Goal: Task Accomplishment & Management: Use online tool/utility

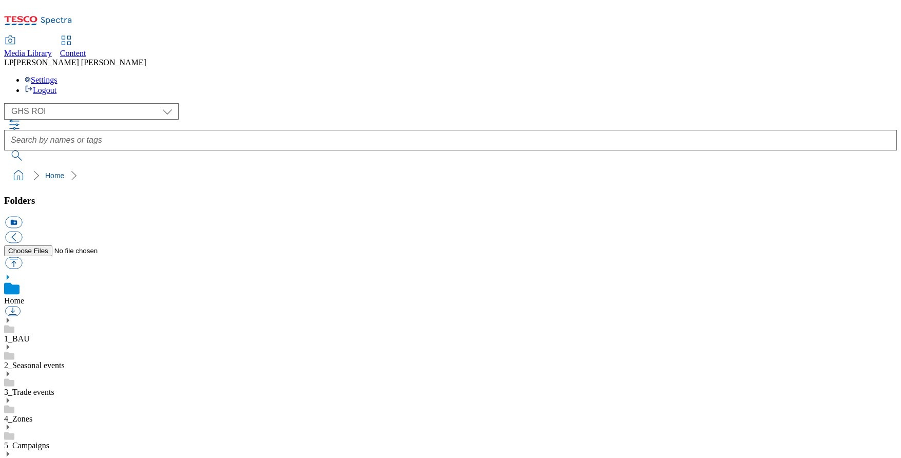
select select "flare-ghs-roi"
click at [86, 49] on span "Content" at bounding box center [73, 53] width 26 height 9
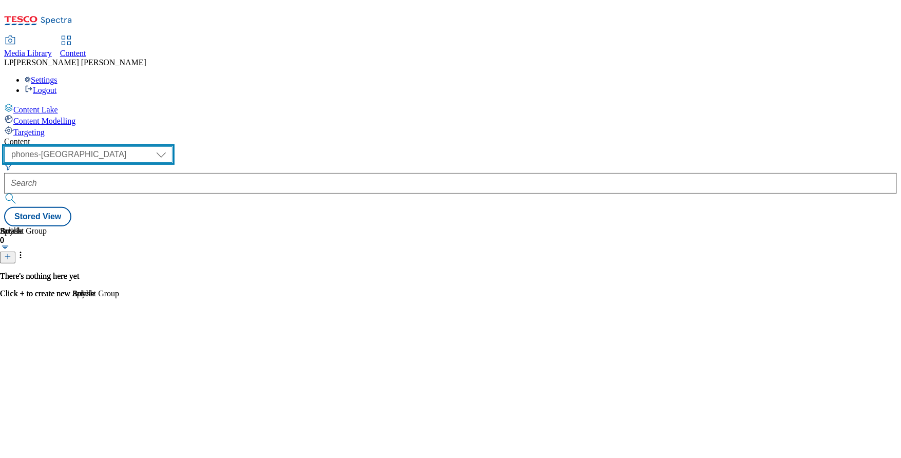
click at [172, 146] on select "dotcom-cz dotcom-hu dotcom-sk fnf-uk ghs-roi ghs-uk group-comms ighs-cz ighs-hu…" at bounding box center [88, 154] width 168 height 16
select select "ghs-roi"
click at [133, 146] on select "dotcom-cz dotcom-hu dotcom-sk fnf-uk ghs-roi ghs-uk group-comms ighs-cz ighs-hu…" at bounding box center [88, 154] width 168 height 16
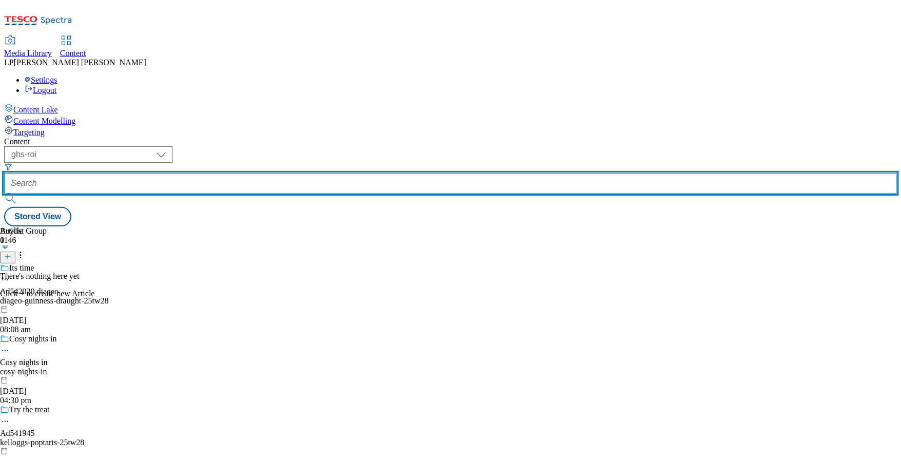
click at [295, 173] on input "text" at bounding box center [450, 183] width 893 height 21
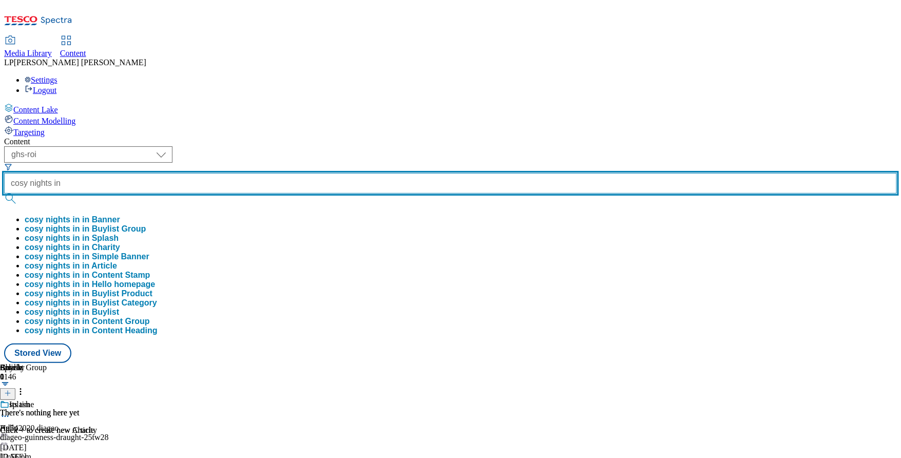
type input "cosy nights in"
click at [4, 194] on button "submit" at bounding box center [11, 199] width 14 height 10
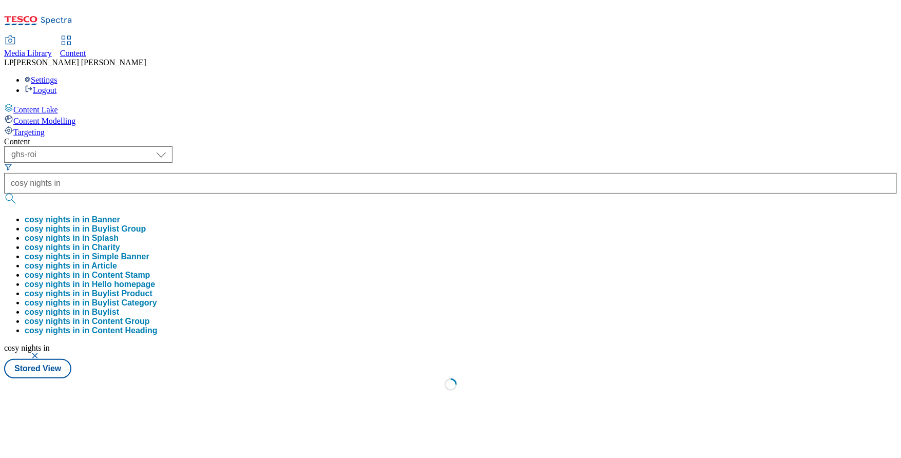
click at [394, 137] on div "Content ( optional ) dotcom-cz dotcom-hu dotcom-sk fnf-uk ghs-roi ghs-uk group-…" at bounding box center [450, 267] width 893 height 260
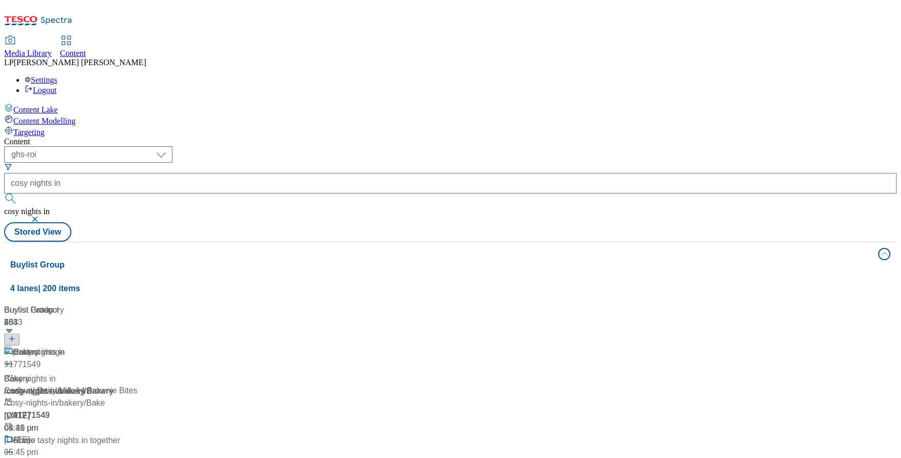
click at [190, 385] on div "/ cosy-nights-in" at bounding box center [97, 391] width 186 height 12
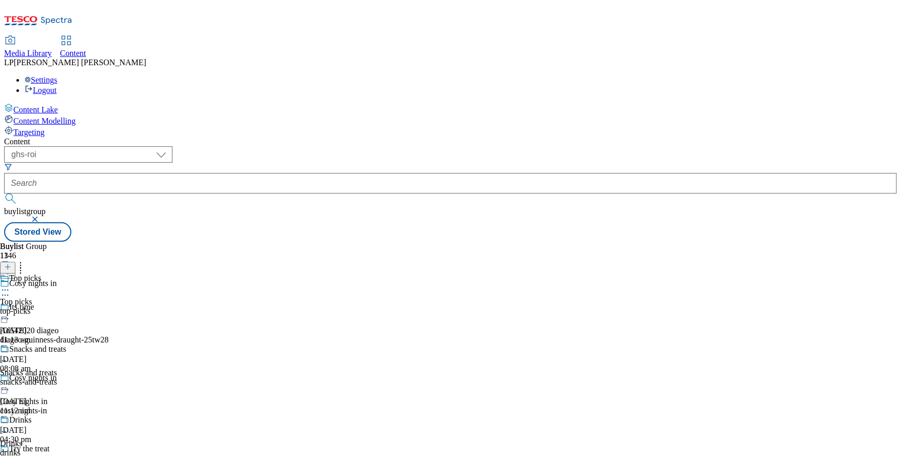
click at [81, 285] on div at bounding box center [40, 291] width 81 height 12
click at [81, 274] on div "Top picks Top picks top-picks 4 Sept 2025 11:13 am" at bounding box center [40, 309] width 81 height 71
click at [81, 330] on div "top-picks" at bounding box center [40, 334] width 81 height 9
click at [56, 306] on div "top-picks" at bounding box center [28, 310] width 56 height 9
click at [10, 308] on icon at bounding box center [5, 313] width 10 height 10
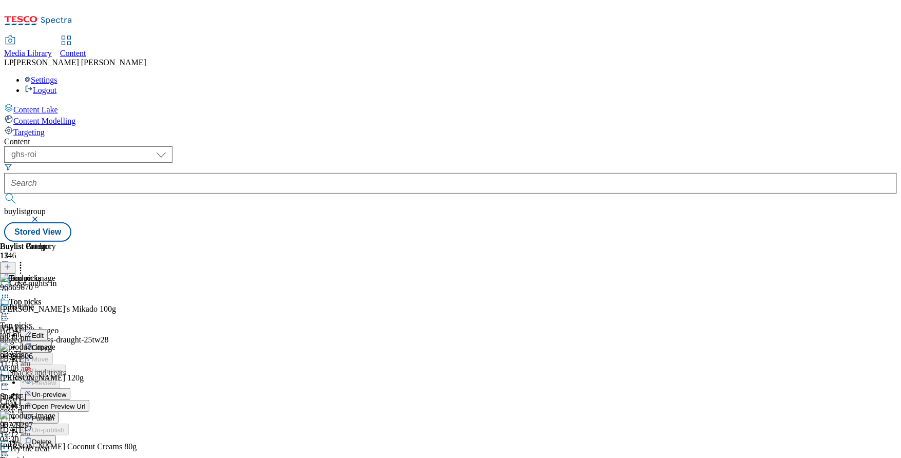
click at [10, 308] on icon at bounding box center [5, 313] width 10 height 10
click at [54, 414] on span "Publish" at bounding box center [43, 418] width 23 height 8
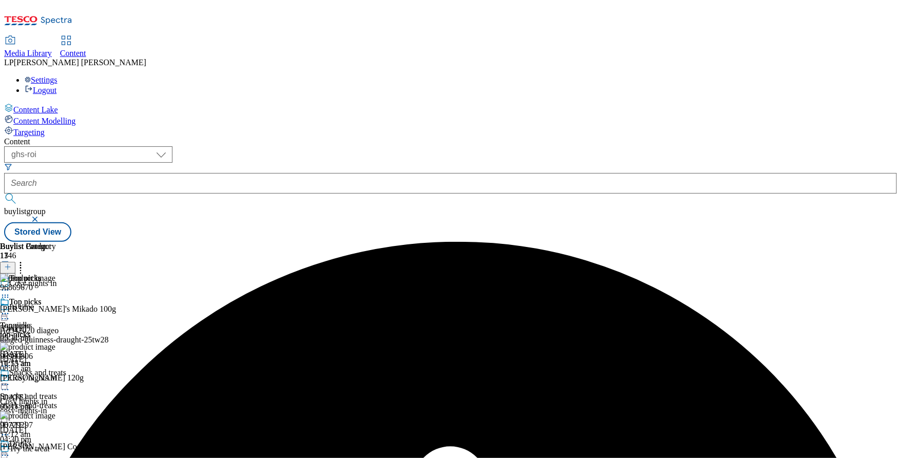
click at [10, 308] on icon at bounding box center [5, 313] width 10 height 10
click at [48, 329] on button "Edit" at bounding box center [34, 335] width 27 height 12
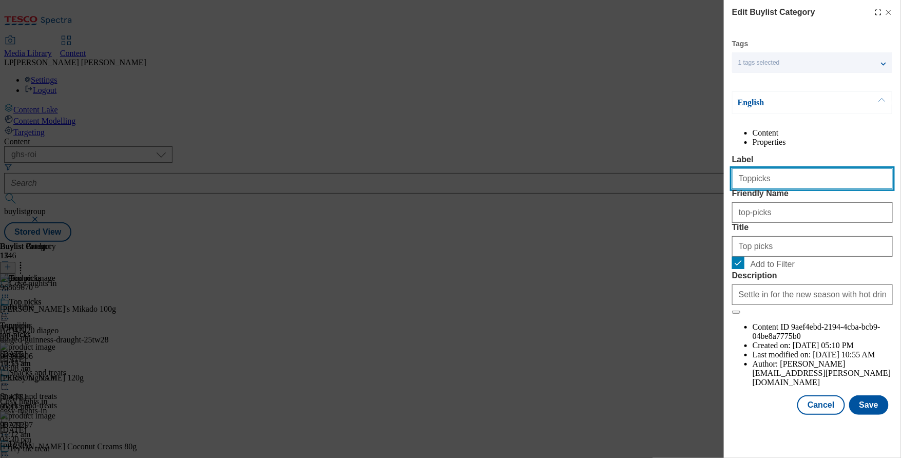
click at [750, 189] on input "Toppicks" at bounding box center [812, 178] width 161 height 21
type input "Top picks"
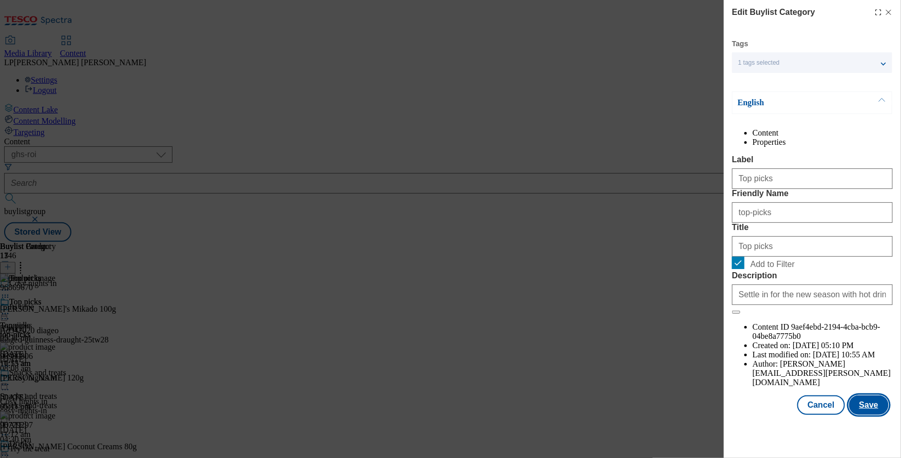
click at [869, 415] on button "Save" at bounding box center [869, 405] width 40 height 20
click at [862, 415] on button "Save" at bounding box center [869, 405] width 40 height 20
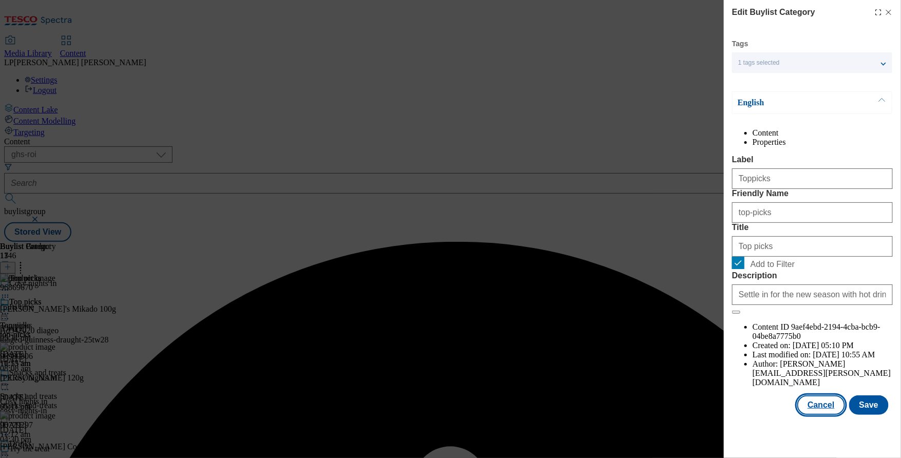
click at [826, 415] on button "Cancel" at bounding box center [820, 405] width 47 height 20
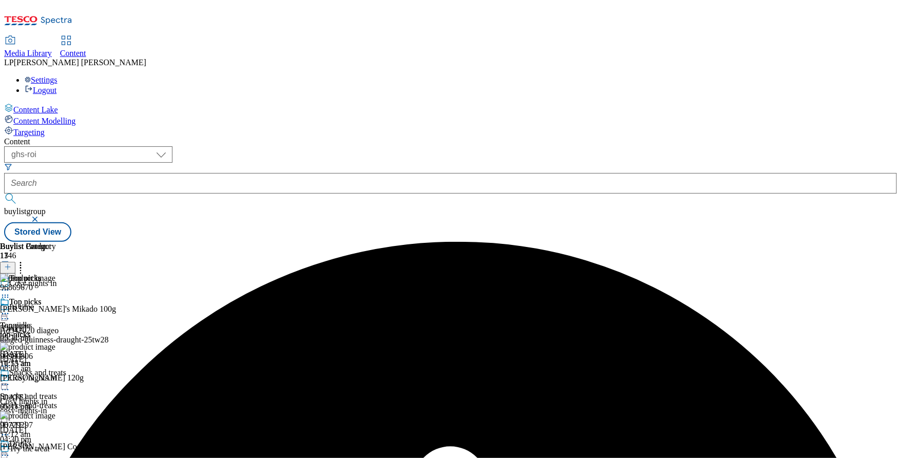
click at [10, 308] on icon at bounding box center [5, 313] width 10 height 10
click at [44, 332] on span "Edit" at bounding box center [38, 336] width 12 height 8
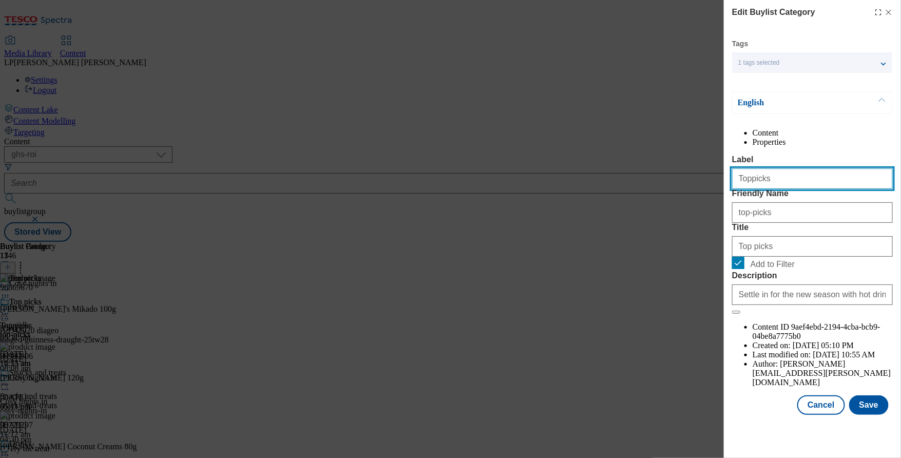
click at [761, 189] on input "Toppicks" at bounding box center [812, 178] width 161 height 21
click at [749, 189] on input "Toppicks" at bounding box center [812, 178] width 161 height 21
type input "Top picks"
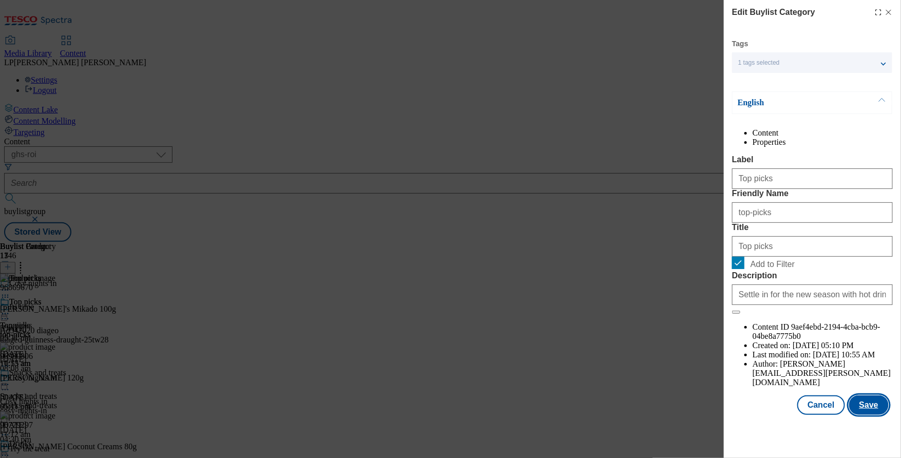
click at [880, 415] on button "Save" at bounding box center [869, 405] width 40 height 20
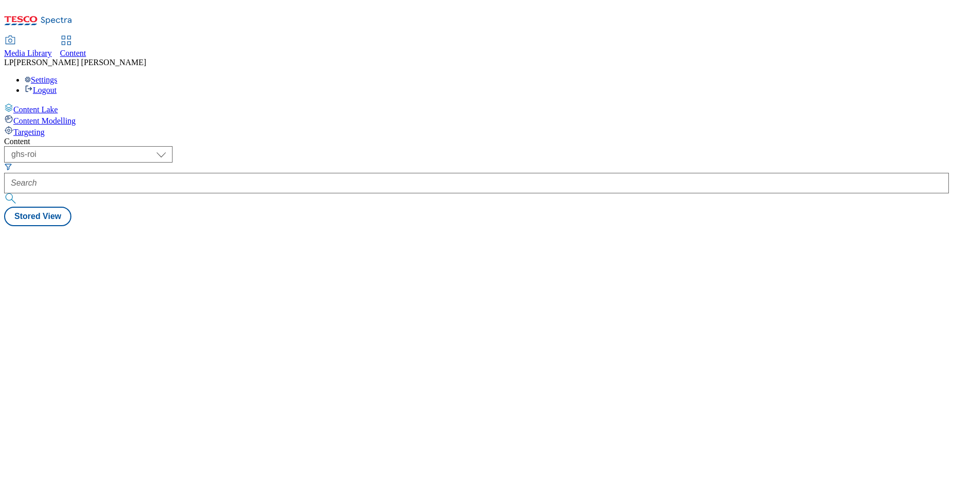
select select "ghs-roi"
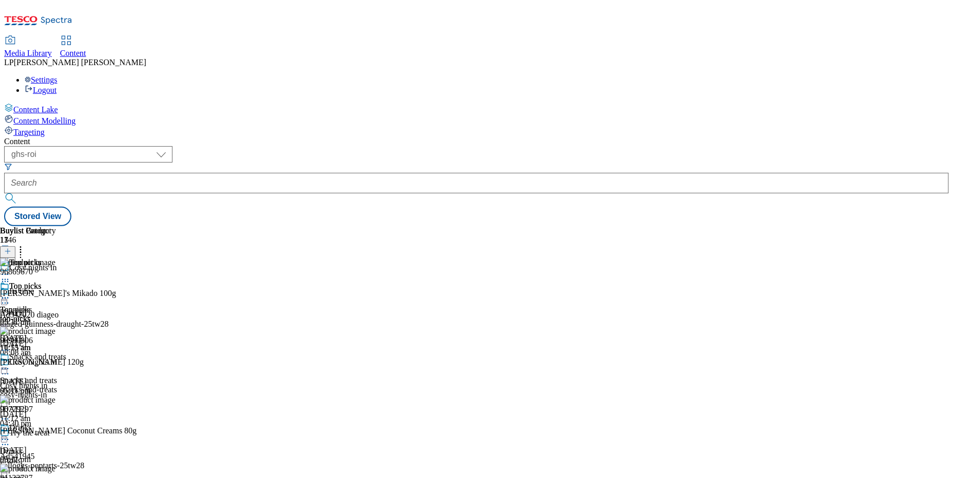
click at [56, 315] on div "top-picks" at bounding box center [28, 319] width 56 height 9
click at [10, 293] on icon at bounding box center [5, 298] width 10 height 10
click at [44, 316] on span "Edit" at bounding box center [38, 320] width 12 height 8
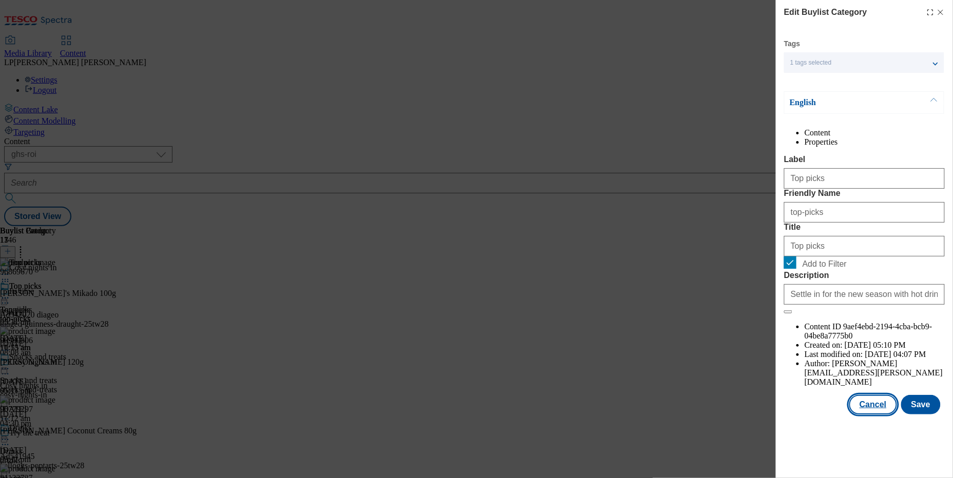
click at [879, 415] on button "Cancel" at bounding box center [872, 405] width 47 height 20
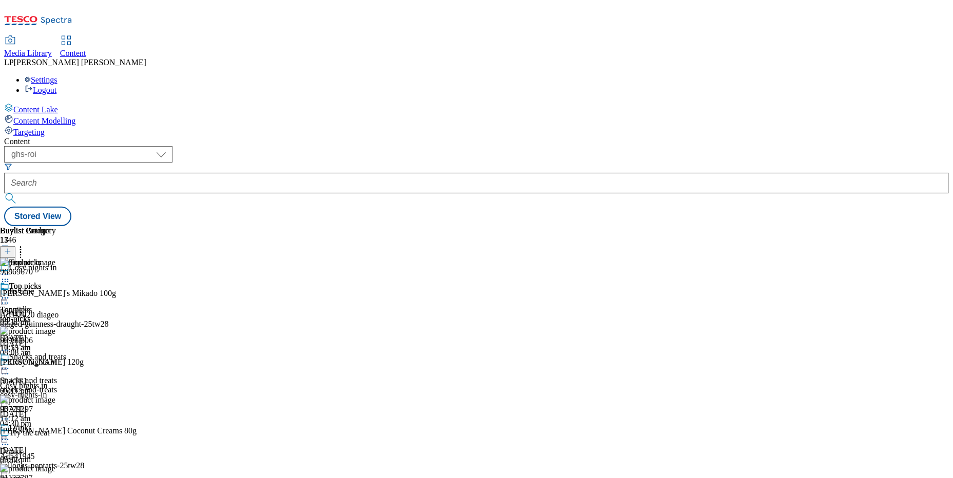
click at [81, 315] on div "top-picks" at bounding box center [40, 319] width 81 height 9
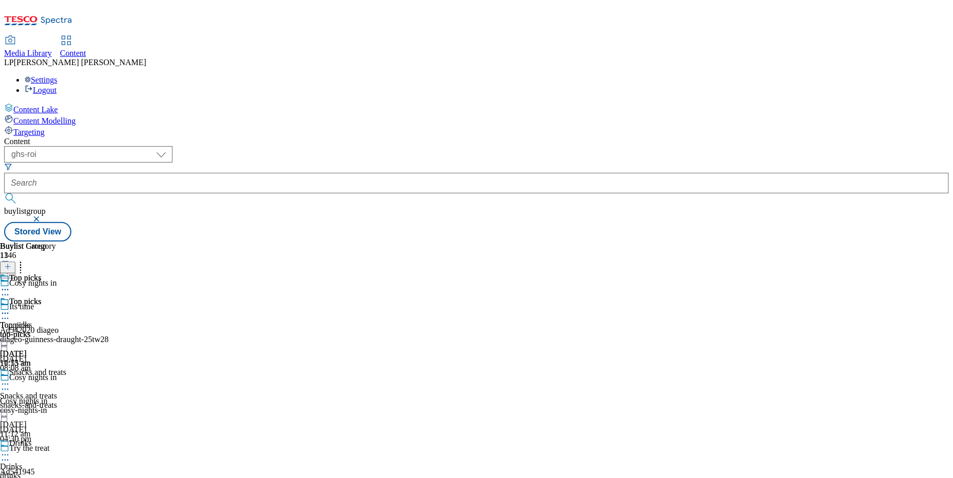
click at [10, 308] on icon at bounding box center [5, 313] width 10 height 10
click at [41, 297] on div "Top picks" at bounding box center [25, 301] width 32 height 9
click at [10, 308] on icon at bounding box center [5, 313] width 10 height 10
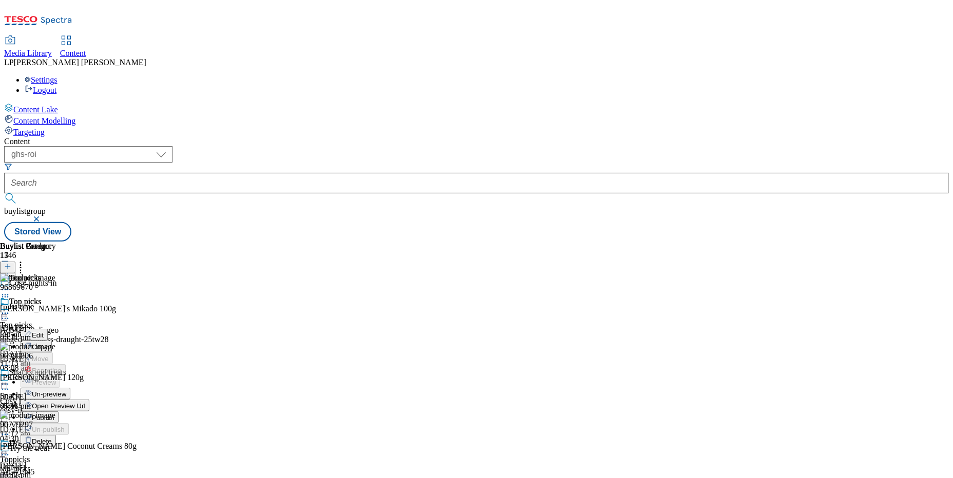
click at [44, 332] on span "Edit" at bounding box center [38, 336] width 12 height 8
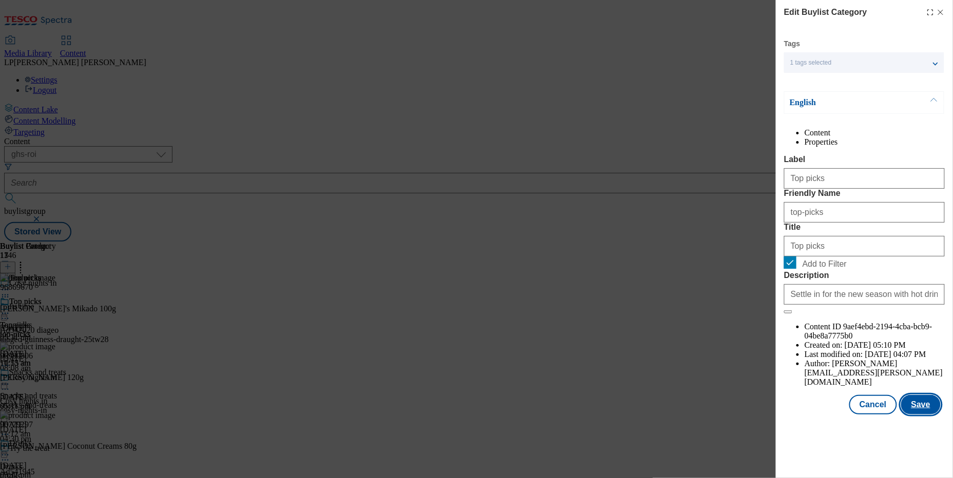
click at [921, 415] on button "Save" at bounding box center [921, 405] width 40 height 20
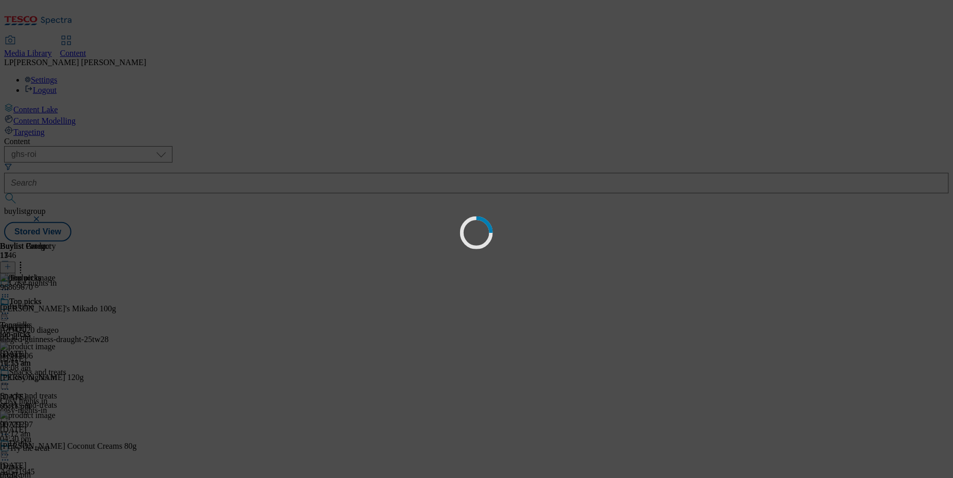
click at [612, 190] on div "Loading" at bounding box center [476, 239] width 953 height 478
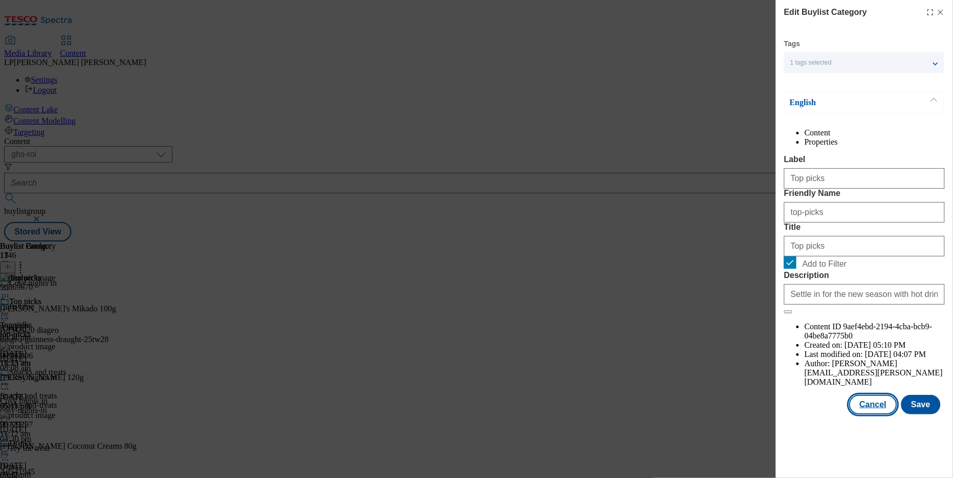
click at [867, 415] on button "Cancel" at bounding box center [872, 405] width 47 height 20
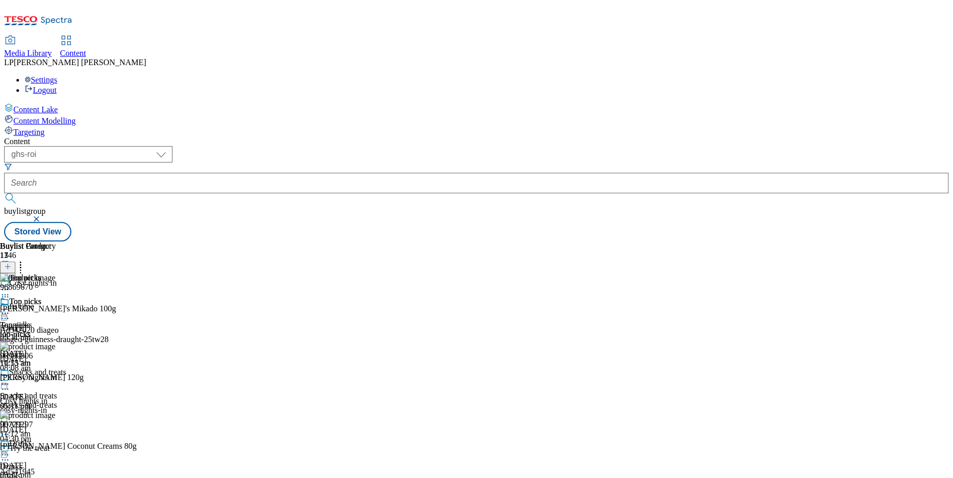
click at [6, 389] on circle at bounding box center [6, 390] width 2 height 2
click at [81, 330] on div "top-picks" at bounding box center [40, 334] width 81 height 9
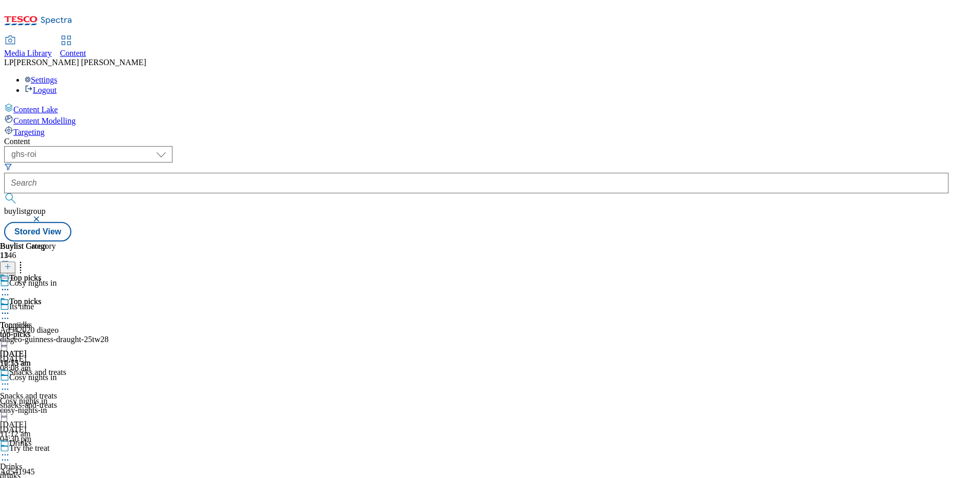
click at [10, 308] on icon at bounding box center [5, 313] width 10 height 10
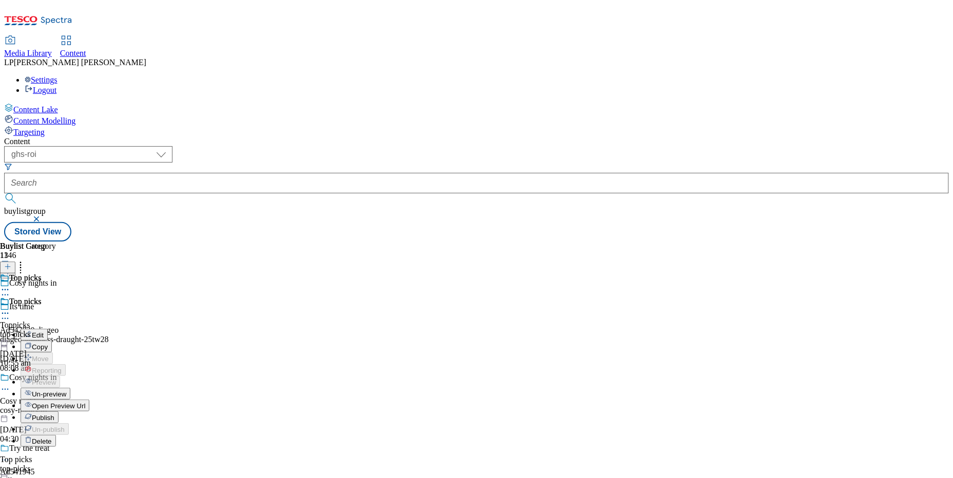
click at [54, 414] on span "Publish" at bounding box center [43, 418] width 23 height 8
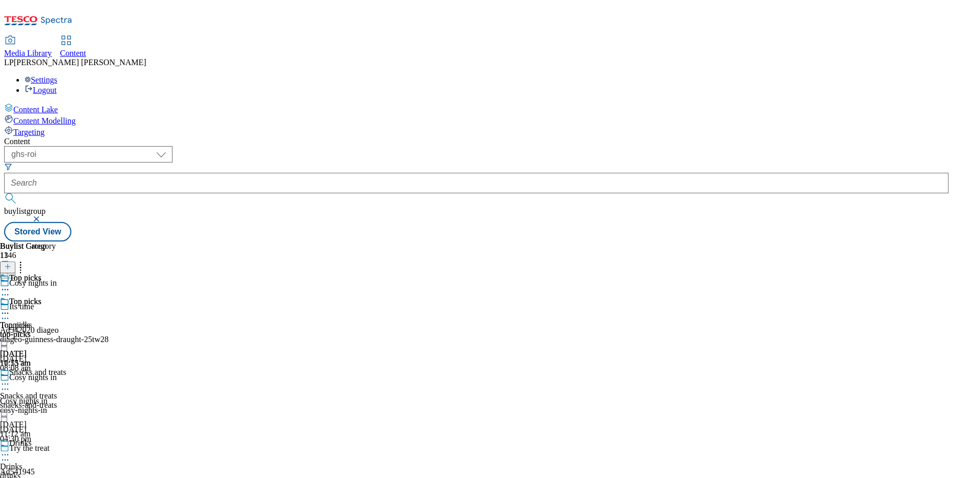
click at [10, 308] on icon at bounding box center [5, 313] width 10 height 10
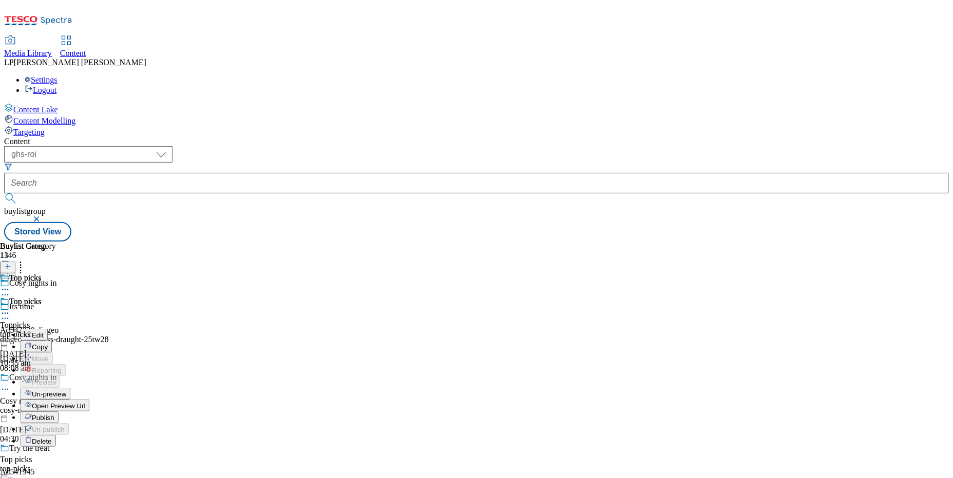
click at [491, 137] on div "Content ( optional ) dotcom-cz dotcom-hu dotcom-sk fnf-uk ghs-roi ghs-uk group-…" at bounding box center [476, 189] width 944 height 105
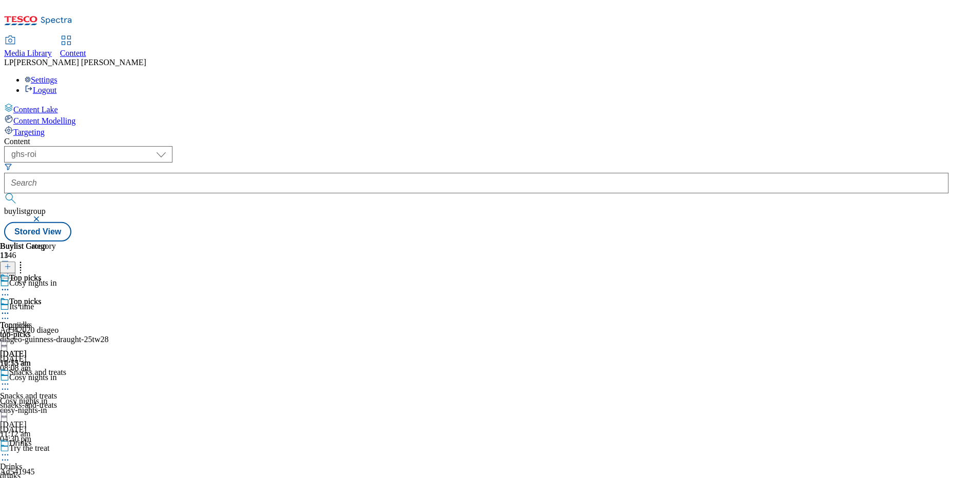
click at [10, 379] on icon at bounding box center [5, 384] width 10 height 10
click at [10, 450] on icon at bounding box center [5, 455] width 10 height 10
click at [10, 308] on icon at bounding box center [5, 313] width 10 height 10
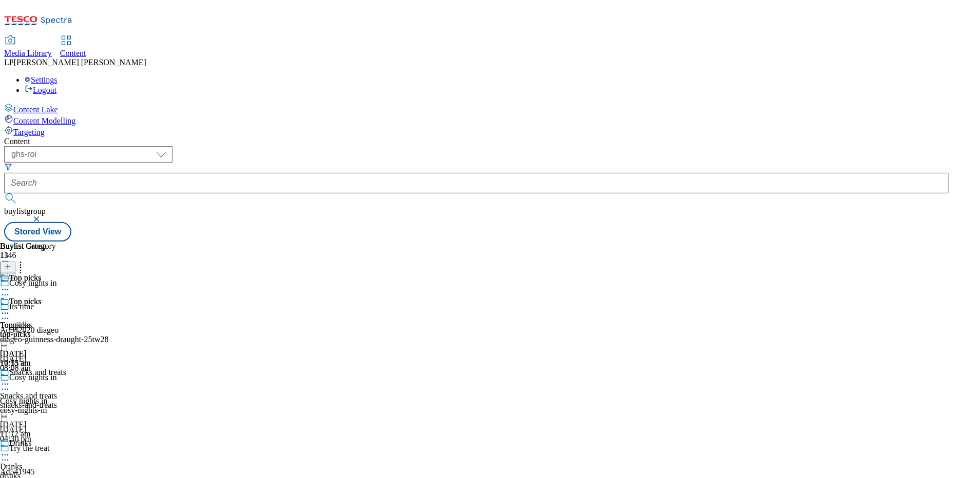
click at [81, 401] on div "snacks-and-treats" at bounding box center [40, 405] width 81 height 9
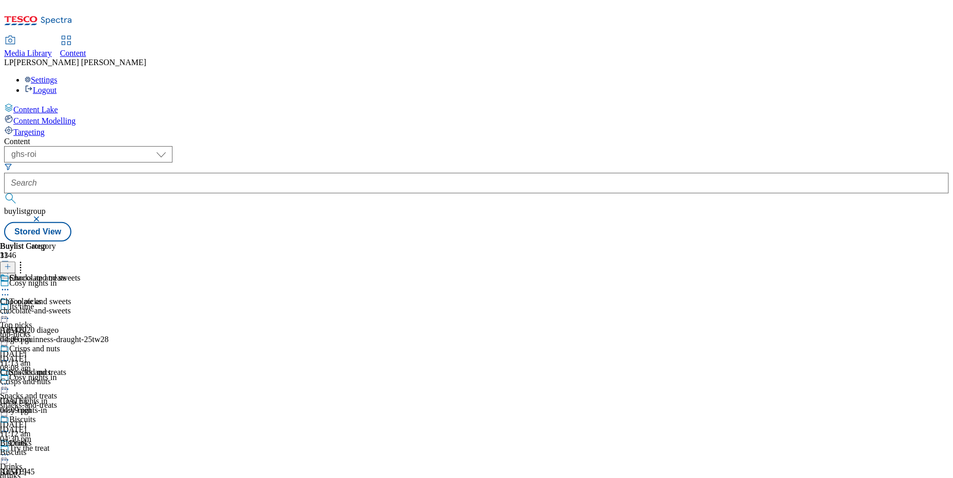
click at [10, 379] on icon at bounding box center [5, 384] width 10 height 10
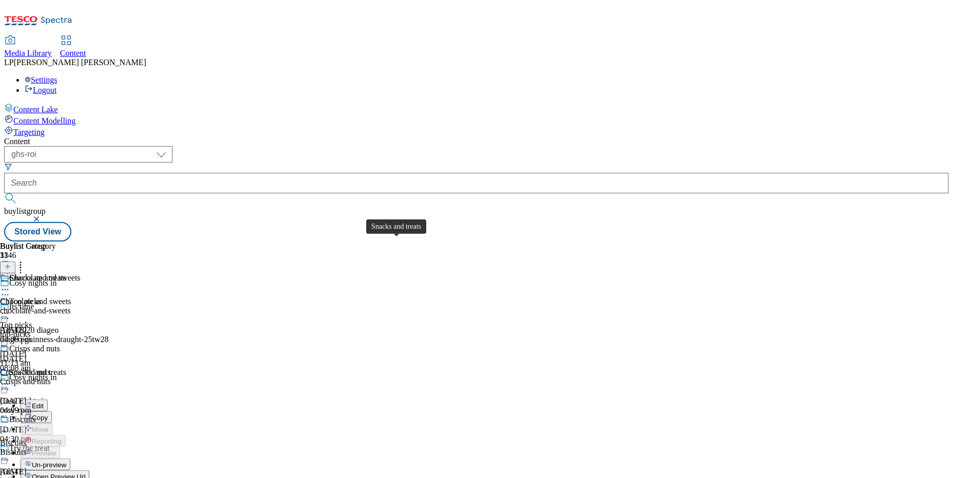
scroll to position [40, 0]
click at [89, 368] on div "Snacks and treats Edit Copy Move Reporting Preview Un-preview Open Preview Url …" at bounding box center [44, 470] width 89 height 205
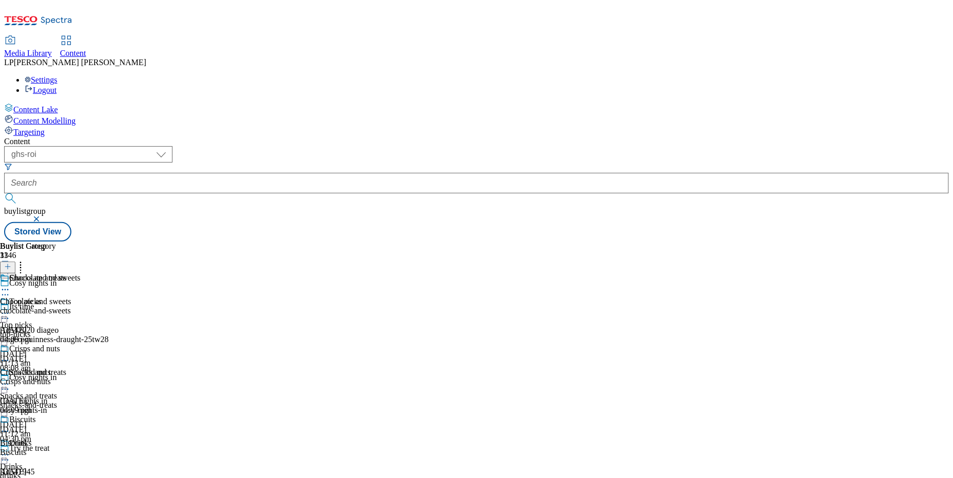
click at [81, 439] on div "Drinks Drinks drinks 4 Sept 2025 11:13 am" at bounding box center [40, 474] width 81 height 71
click at [10, 450] on icon at bounding box center [5, 455] width 10 height 10
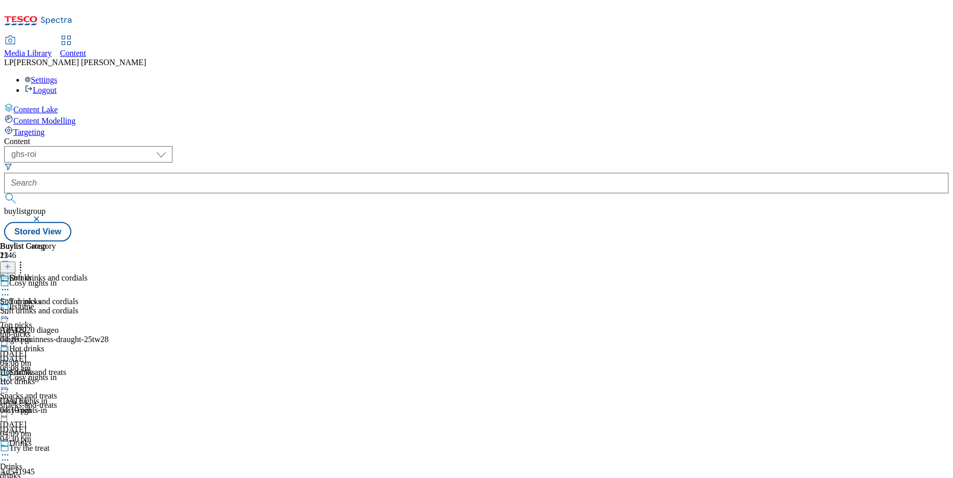
scroll to position [294, 0]
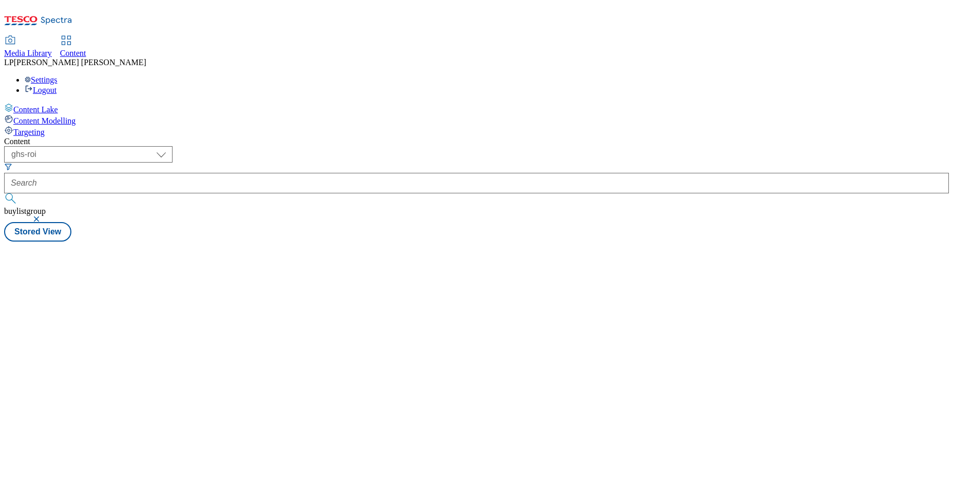
select select "ghs-roi"
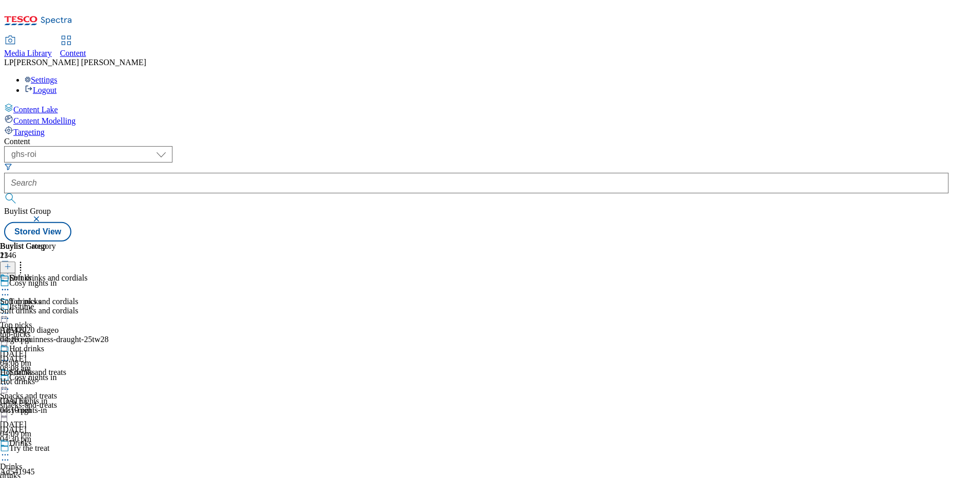
scroll to position [306, 0]
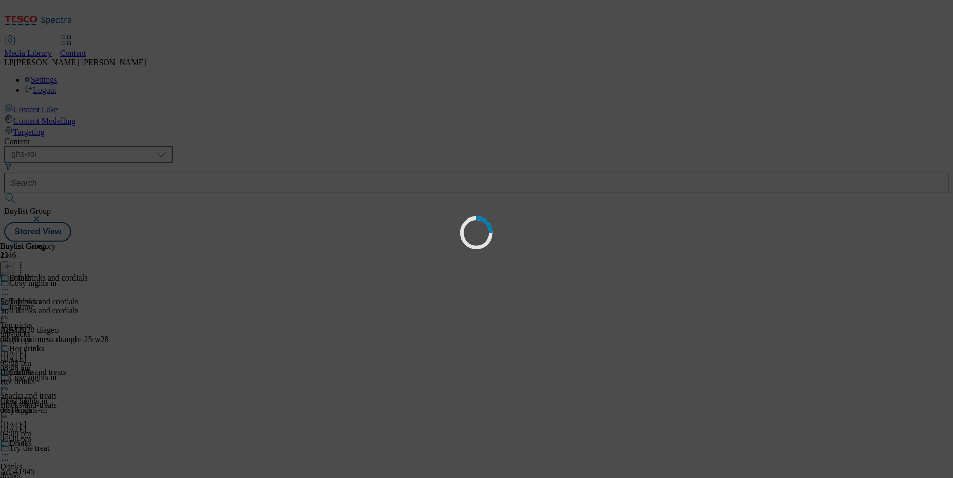
scroll to position [0, 0]
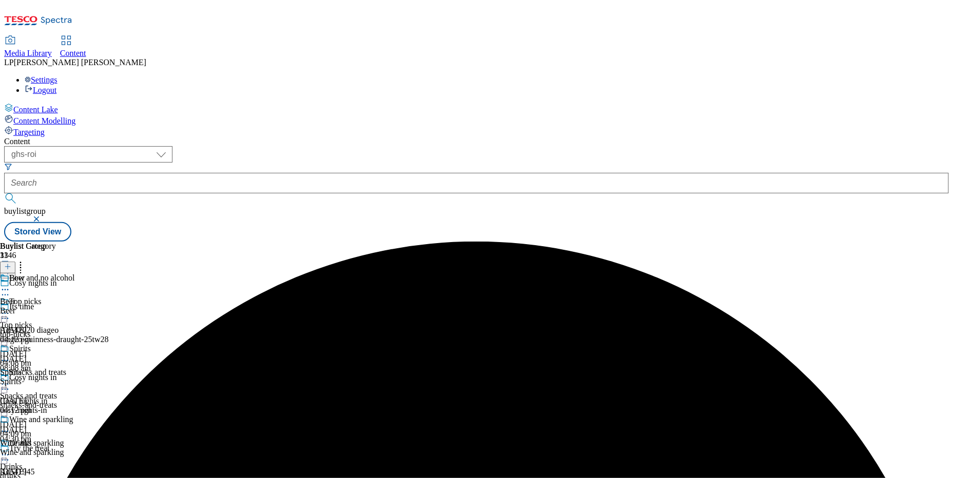
scroll to position [419, 0]
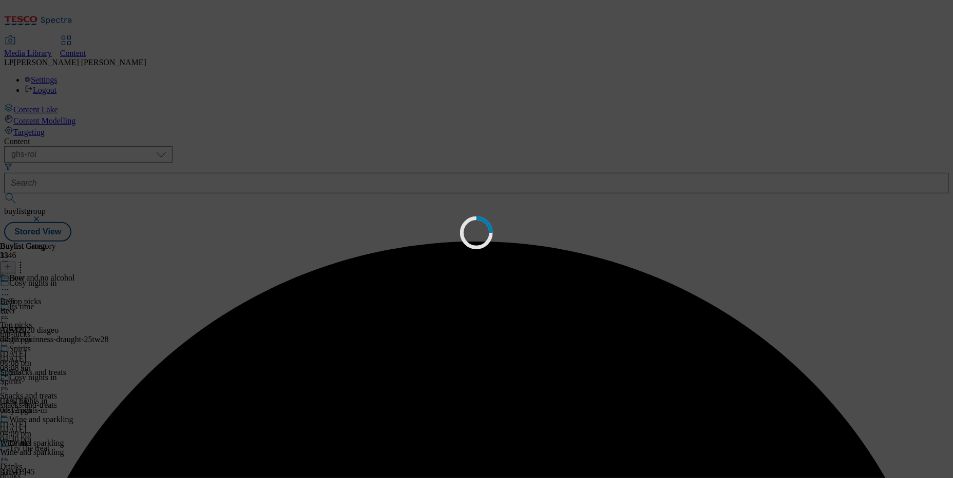
scroll to position [0, 0]
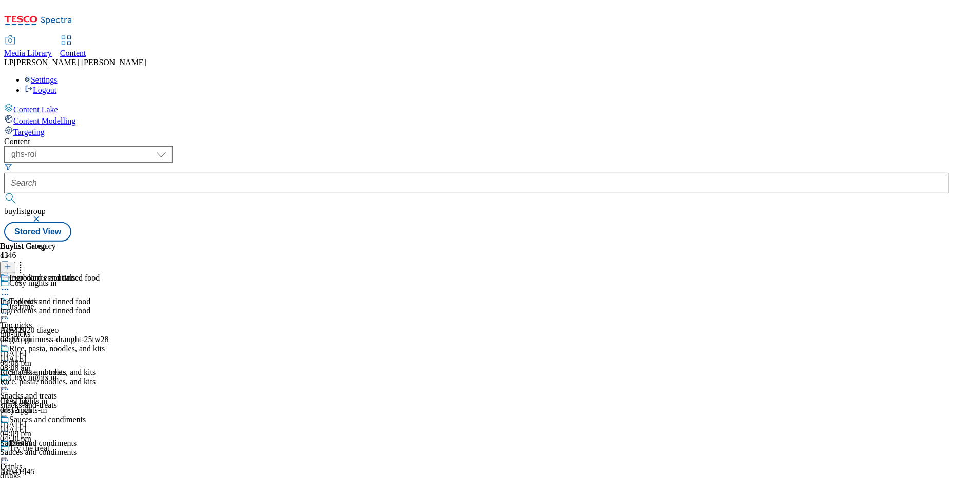
scroll to position [471, 0]
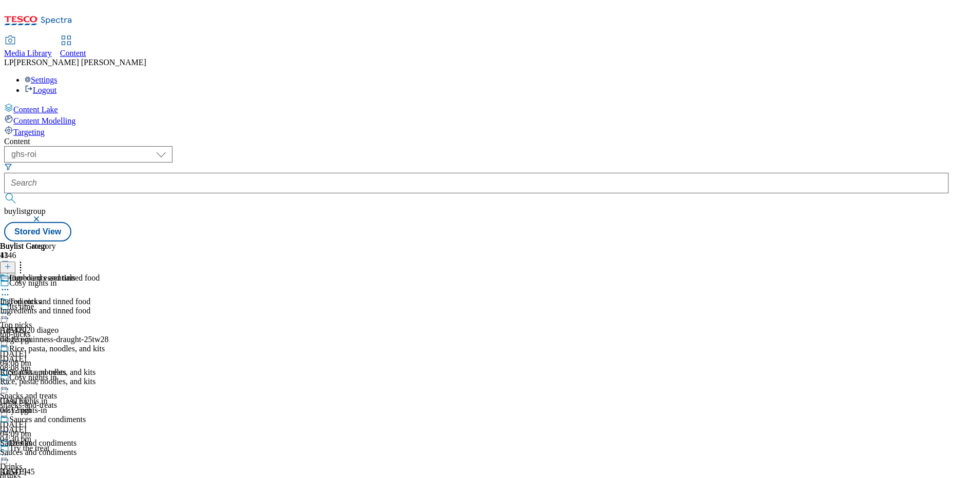
scroll to position [579, 0]
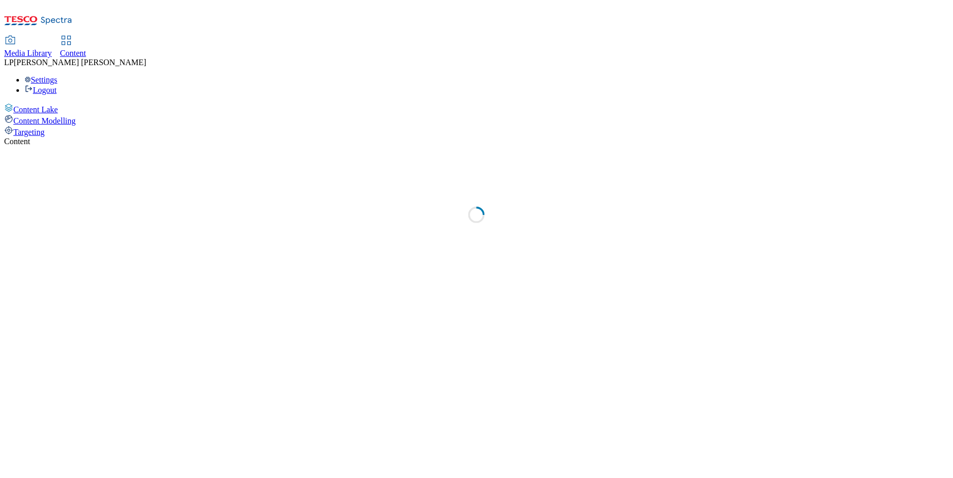
select select "ghs-roi"
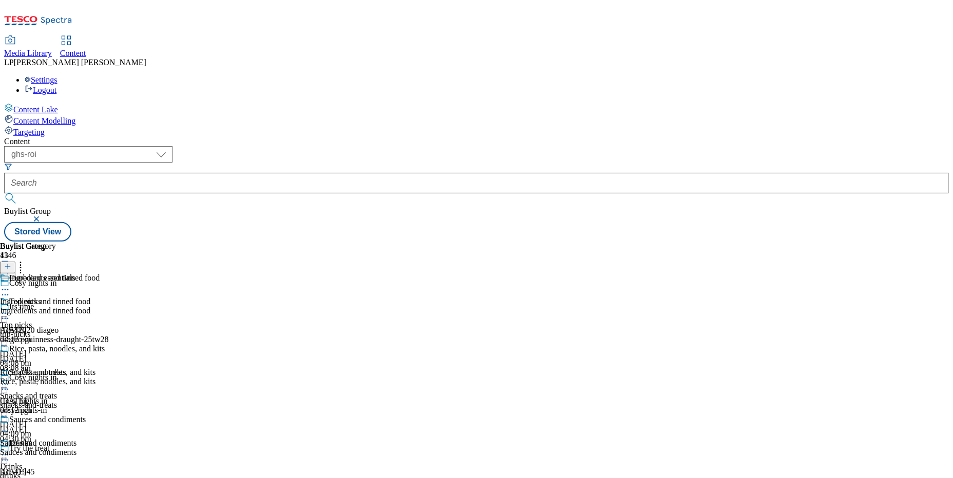
scroll to position [646, 0]
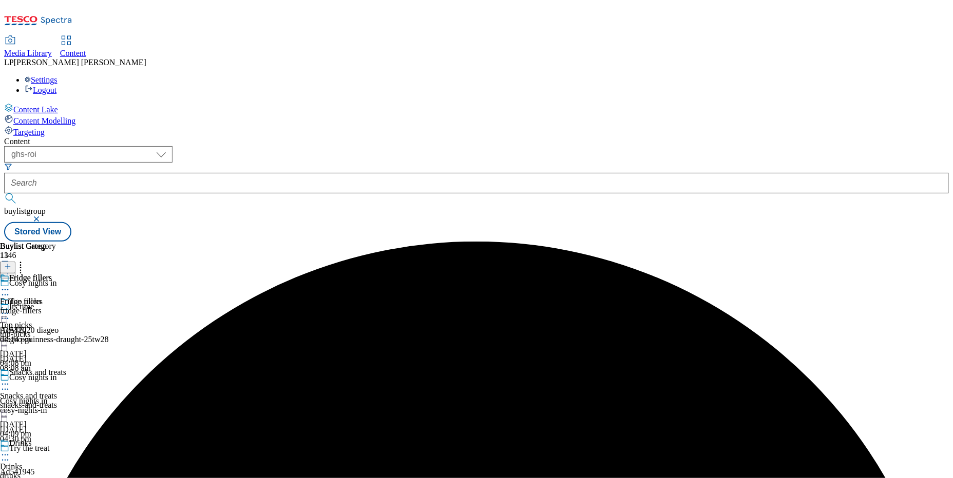
scroll to position [576, 0]
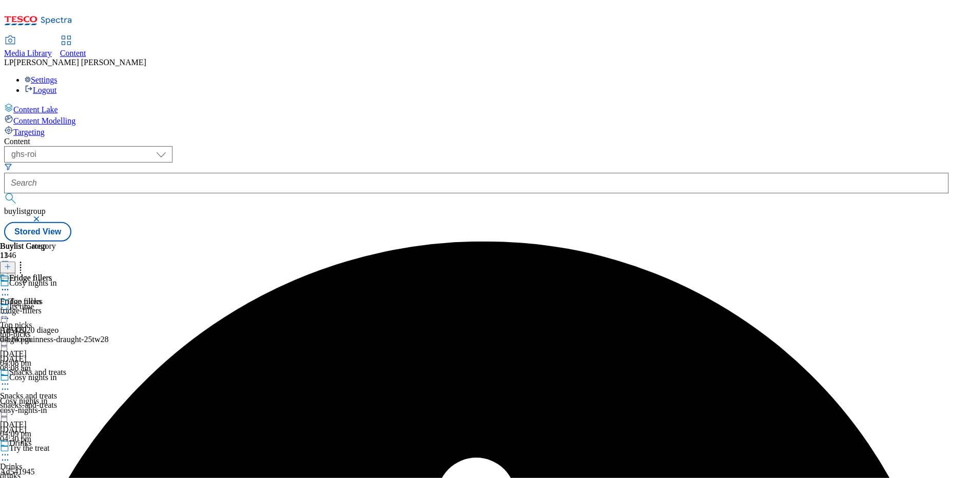
scroll to position [457, 0]
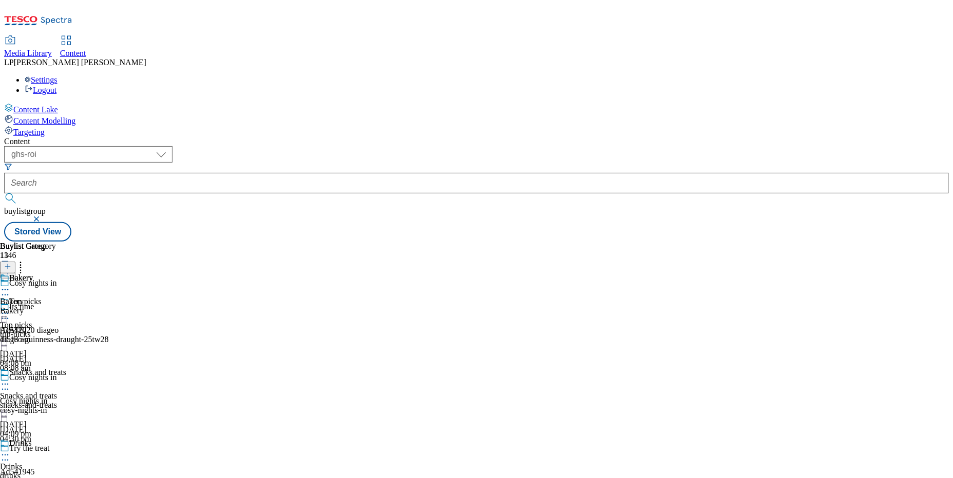
click at [56, 306] on div "Bakery" at bounding box center [28, 310] width 56 height 9
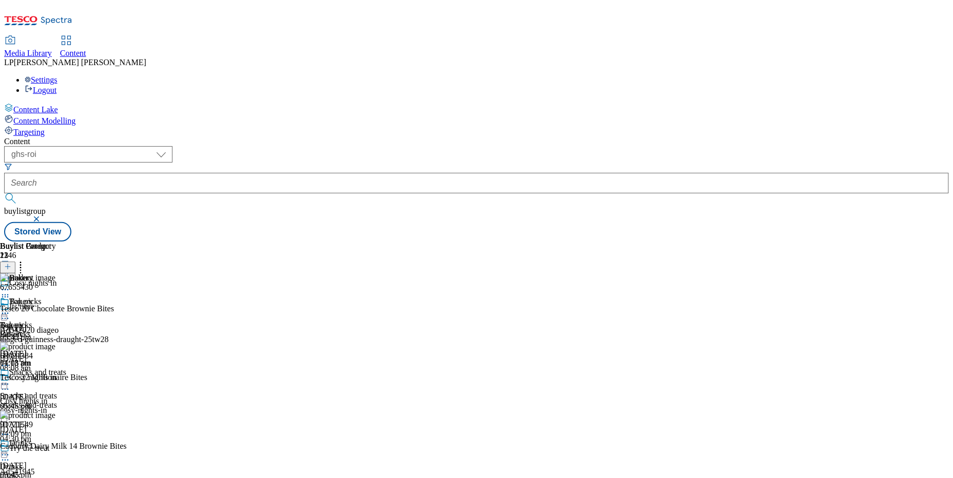
click at [10, 308] on icon at bounding box center [5, 313] width 10 height 10
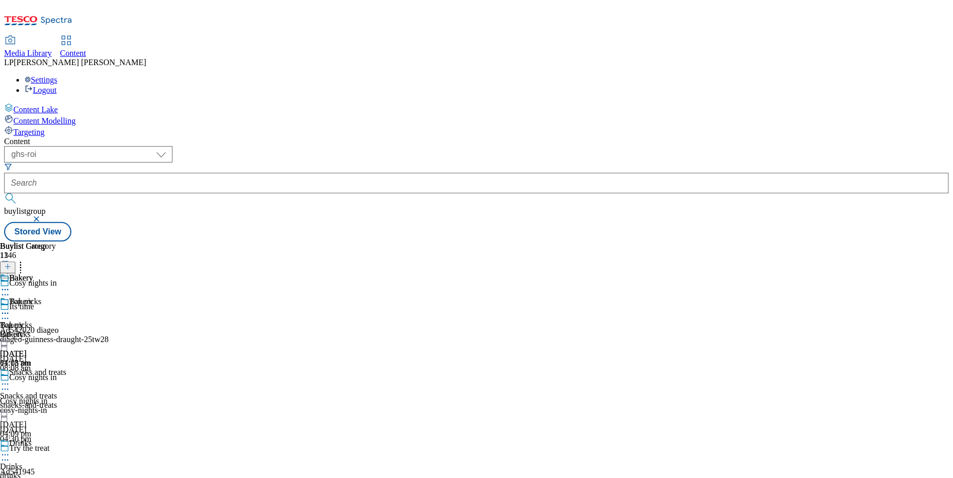
scroll to position [709, 0]
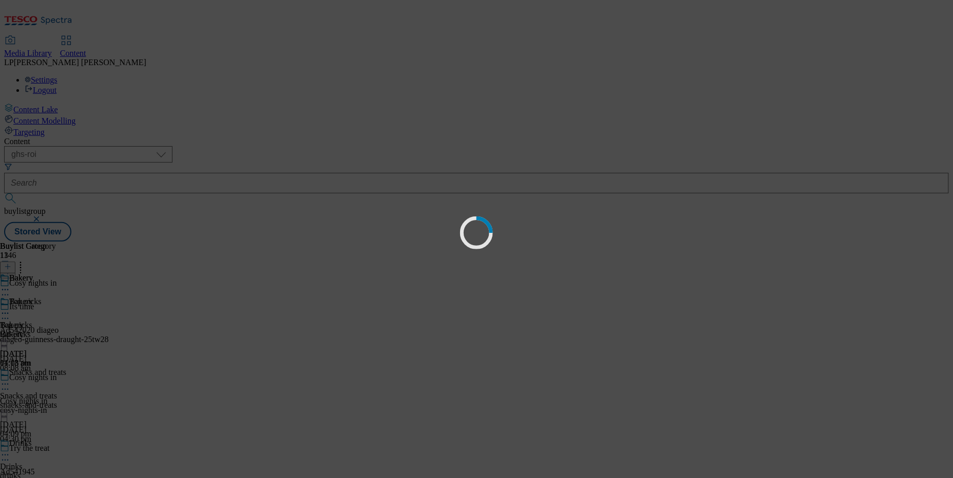
scroll to position [0, 0]
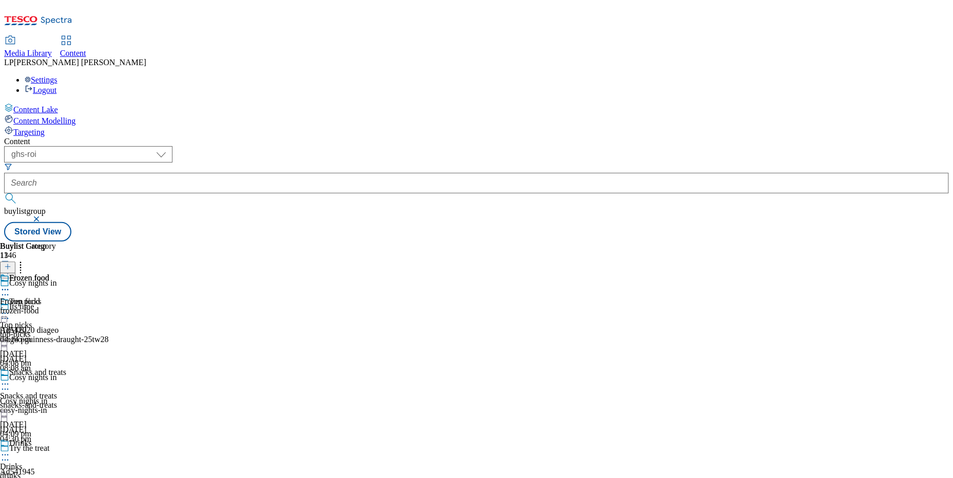
scroll to position [792, 0]
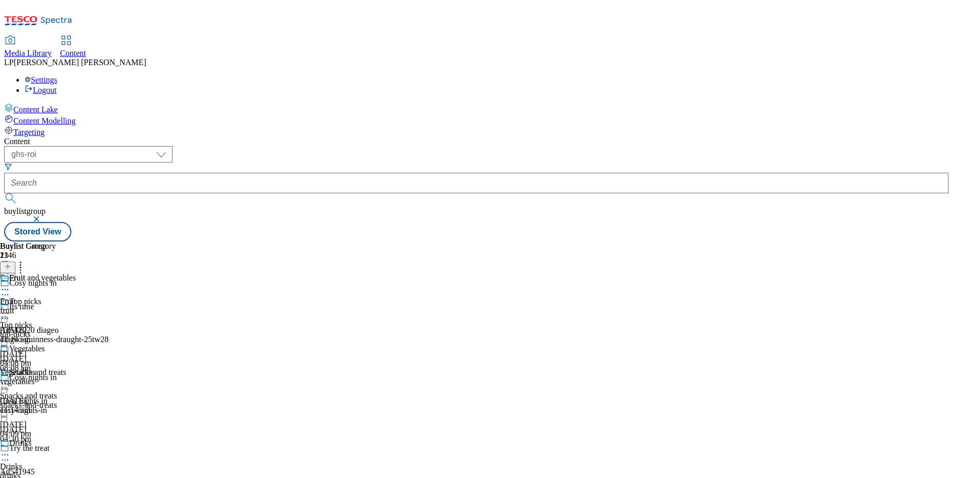
scroll to position [858, 0]
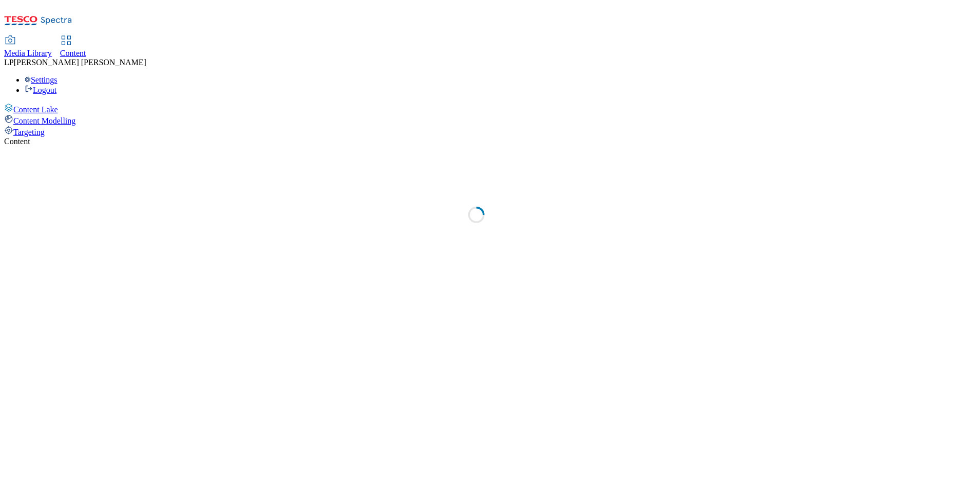
select select "ghs-roi"
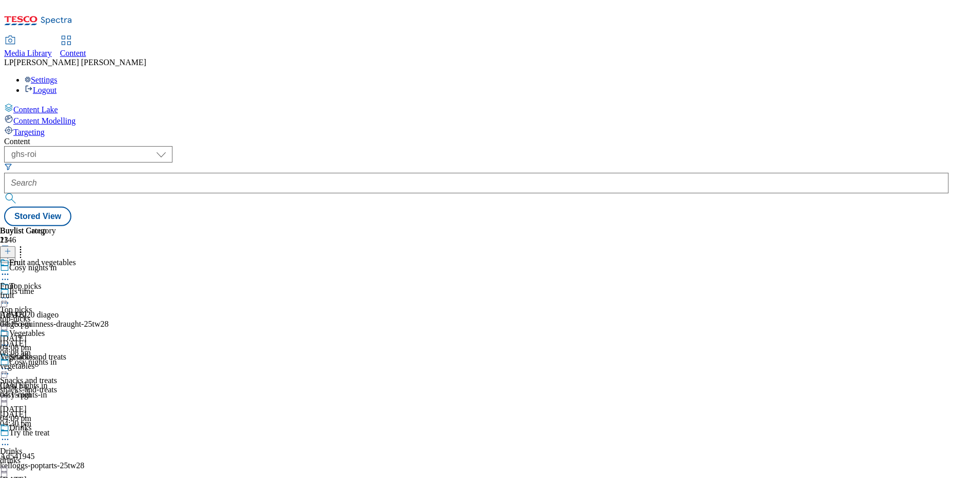
scroll to position [922, 0]
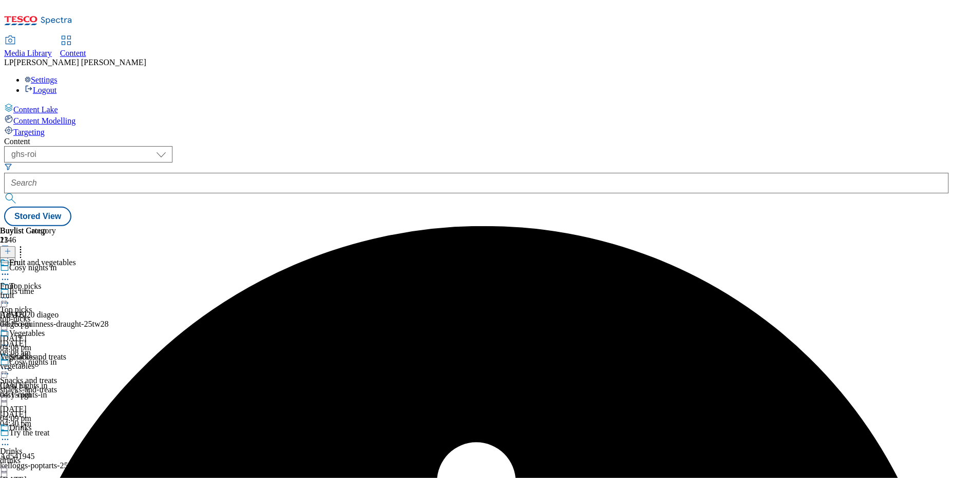
scroll to position [1111, 0]
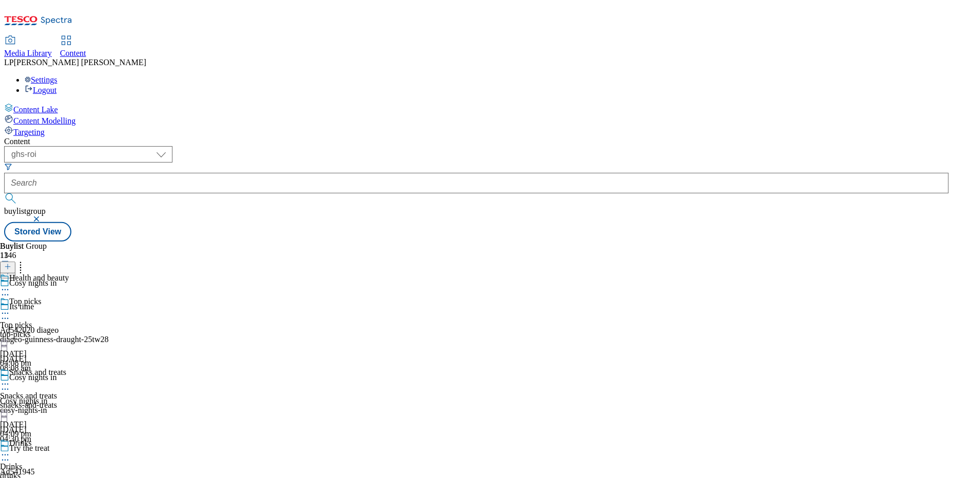
scroll to position [1069, 0]
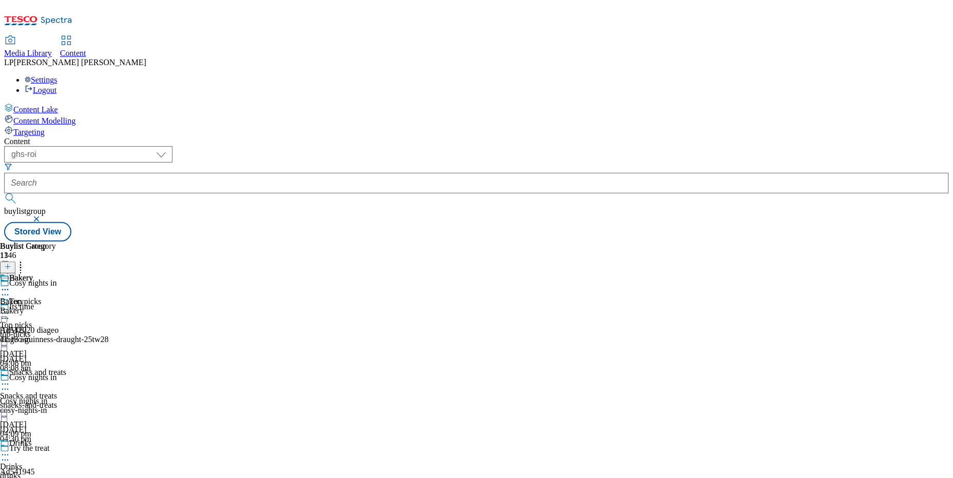
select select "evergreen"
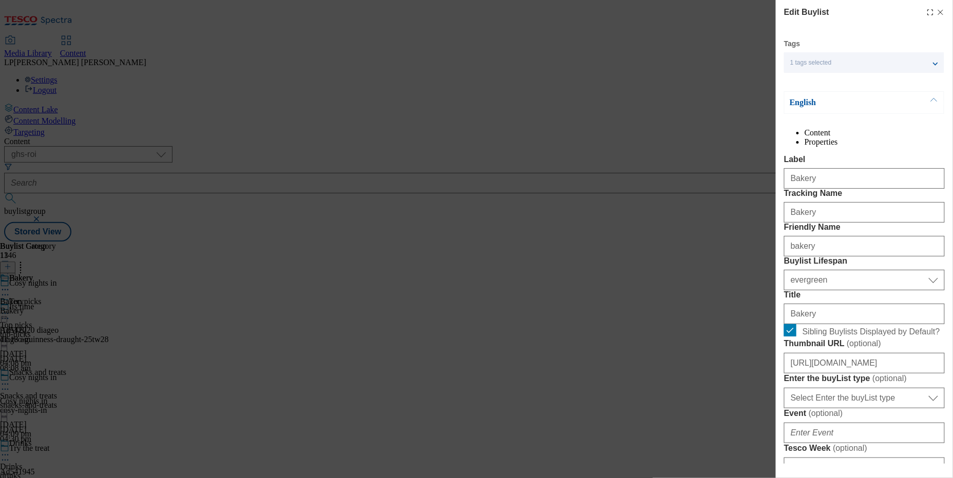
select select "Banner"
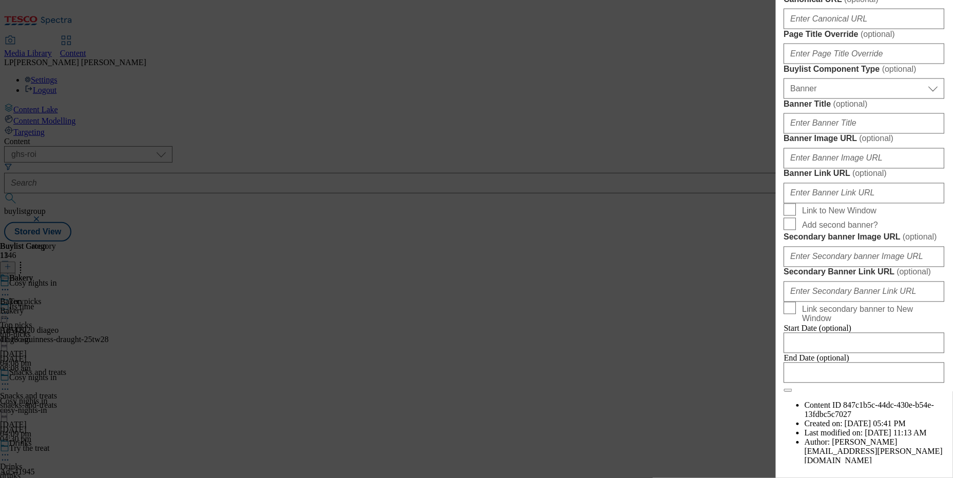
scroll to position [603, 0]
drag, startPoint x: 839, startPoint y: 193, endPoint x: 956, endPoint y: 193, distance: 117.0
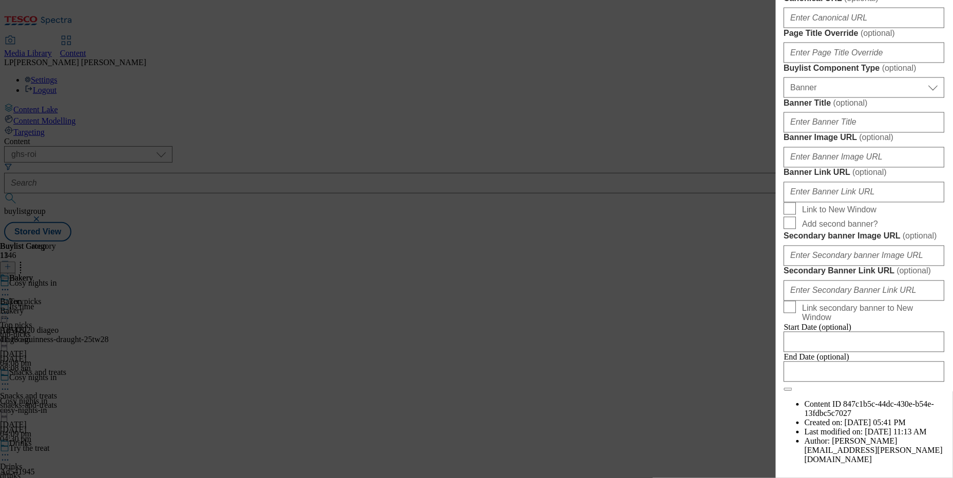
click at [952, 193] on html "Icons icon_account icon_add icon_backward_link icon_basket icon_benefits icon_c…" at bounding box center [476, 123] width 953 height 246
click at [899, 28] on input "Canonical URL ( optional )" at bounding box center [864, 18] width 161 height 21
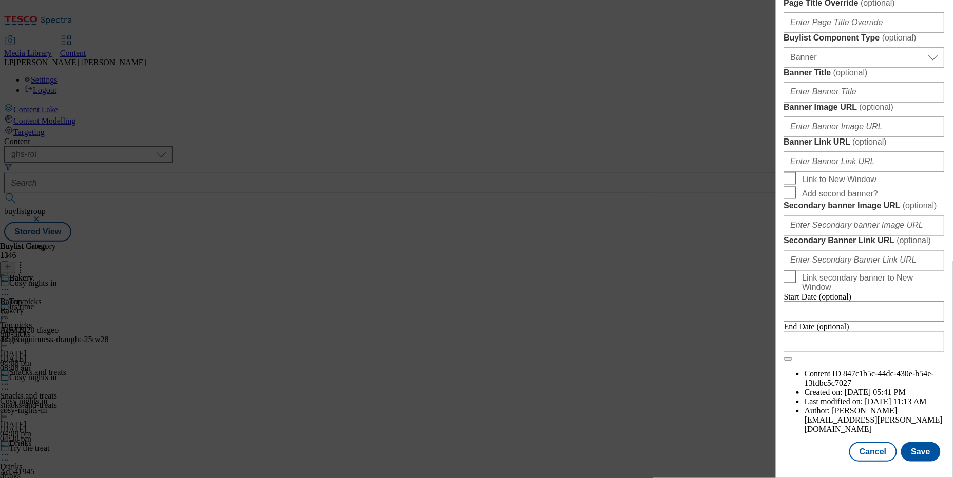
scroll to position [771, 1]
click at [818, 138] on input "Banner Image URL ( optional )" at bounding box center [864, 127] width 161 height 21
paste input "https://digitalcontent.api.tesco.com/v2/media/ghs-roi/6764c740-2825-4272-bd87-8…"
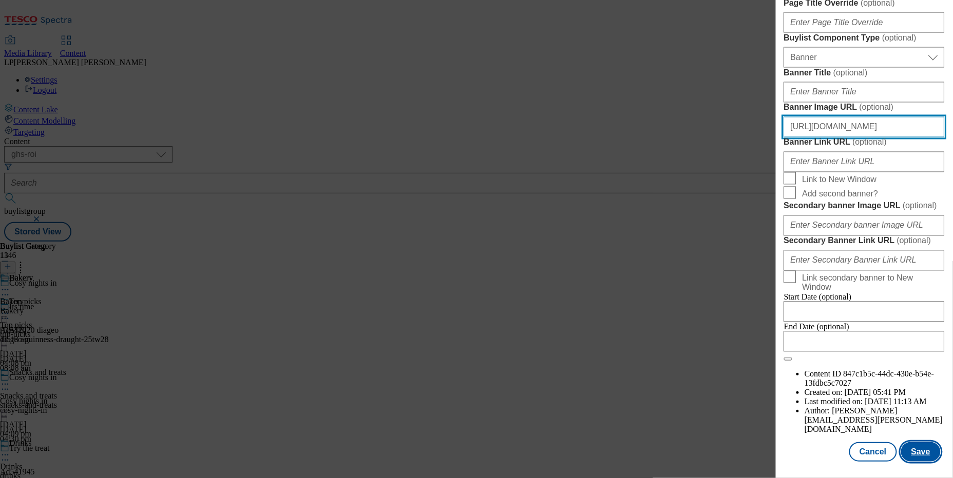
type input "https://digitalcontent.api.tesco.com/v2/media/ghs-roi/6764c740-2825-4272-bd87-8…"
click at [908, 444] on button "Save" at bounding box center [921, 452] width 40 height 20
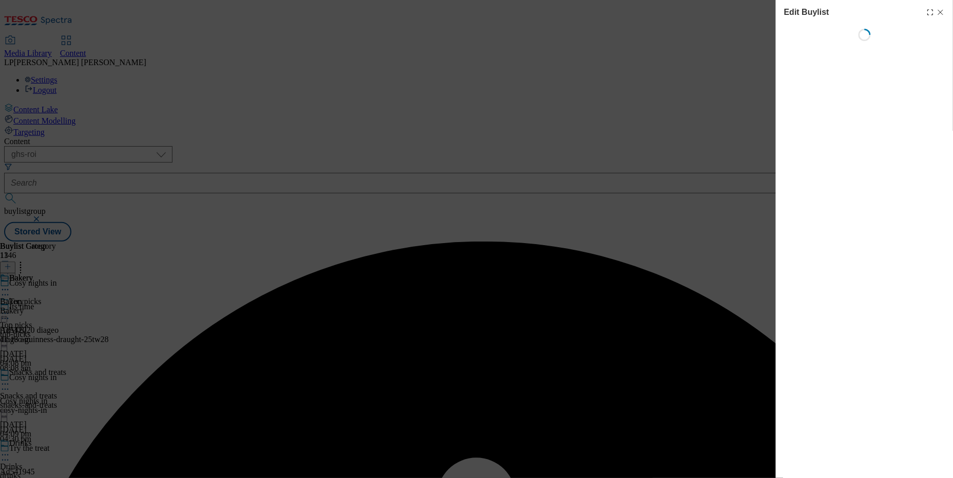
select select "evergreen"
select select "Banner"
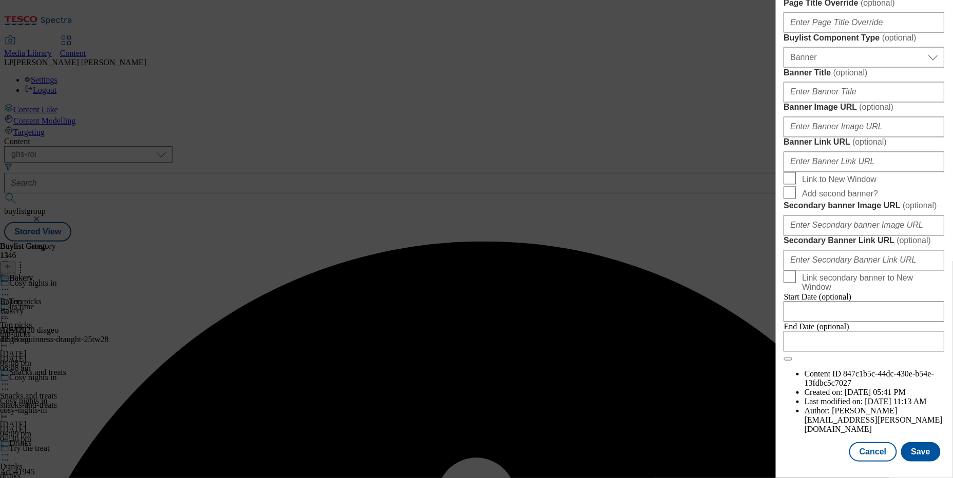
scroll to position [745, 0]
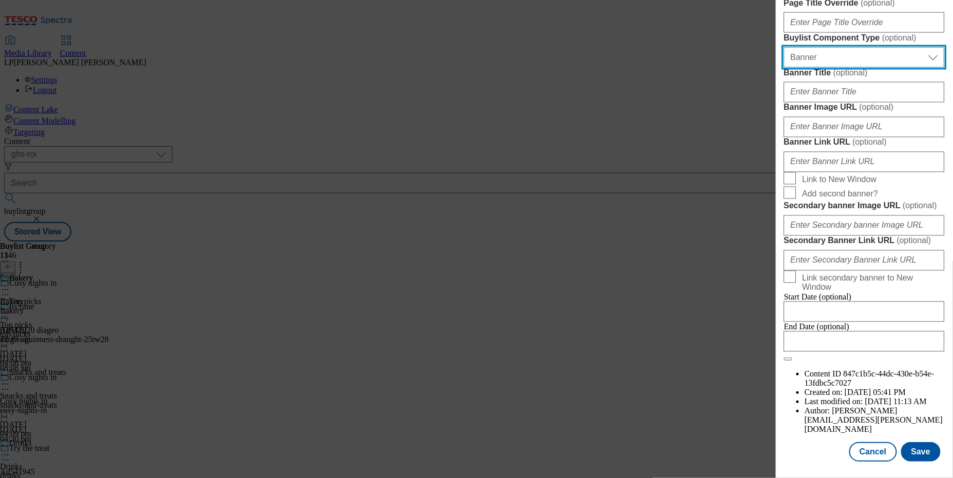
click at [820, 68] on select "Select Buylist Component Type Banner Competition Header Meal" at bounding box center [864, 57] width 161 height 21
click at [784, 68] on select "Select Buylist Component Type Banner Competition Header Meal" at bounding box center [864, 57] width 161 height 21
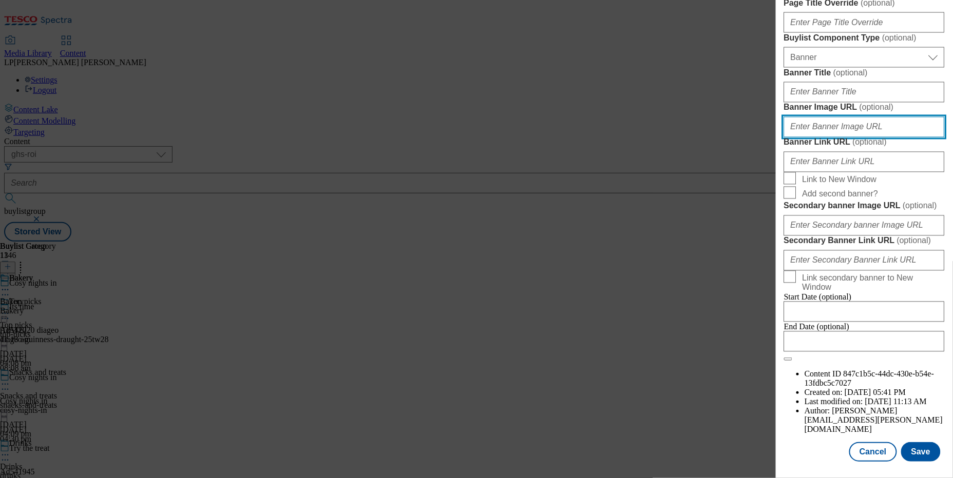
click at [822, 138] on input "Banner Image URL ( optional )" at bounding box center [864, 127] width 161 height 21
paste input "https://digitalcontent.api.tesco.com/v2/media/ghs-roi/6764c740-2825-4272-bd87-8…"
type input "https://digitalcontent.api.tesco.com/v2/media/ghs-roi/6764c740-2825-4272-bd87-8…"
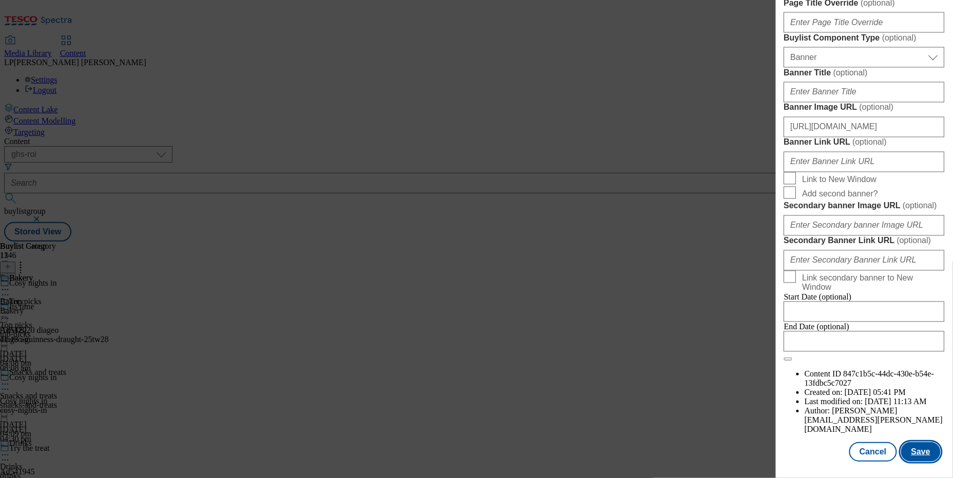
click at [918, 443] on button "Save" at bounding box center [921, 452] width 40 height 20
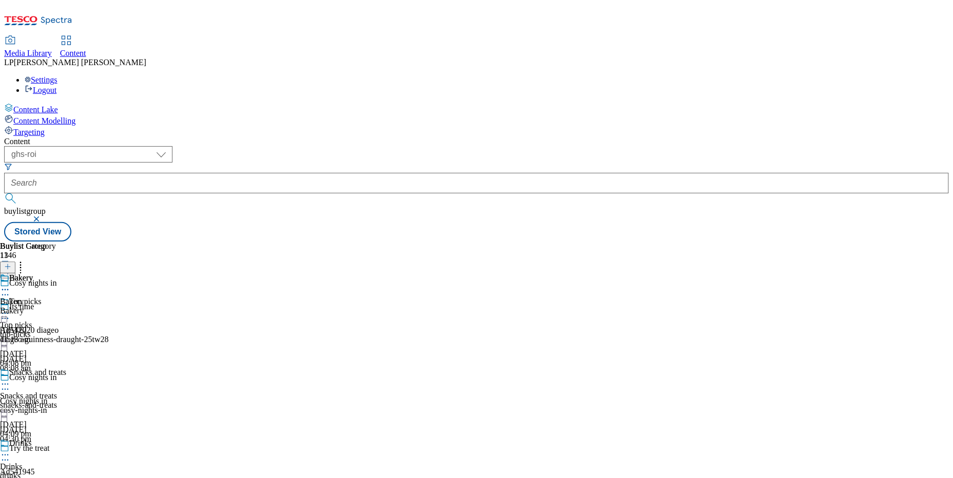
scroll to position [974, 0]
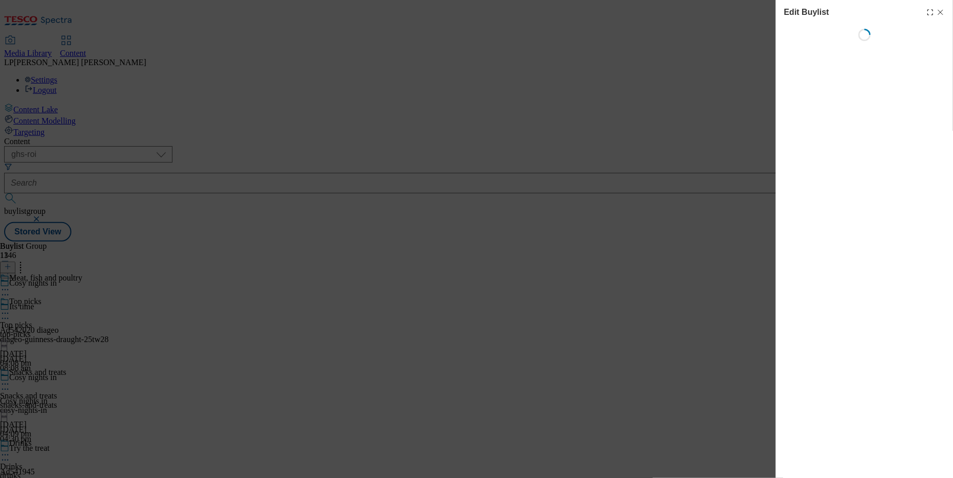
select select "evergreen"
select select "tesco"
select select "Banner"
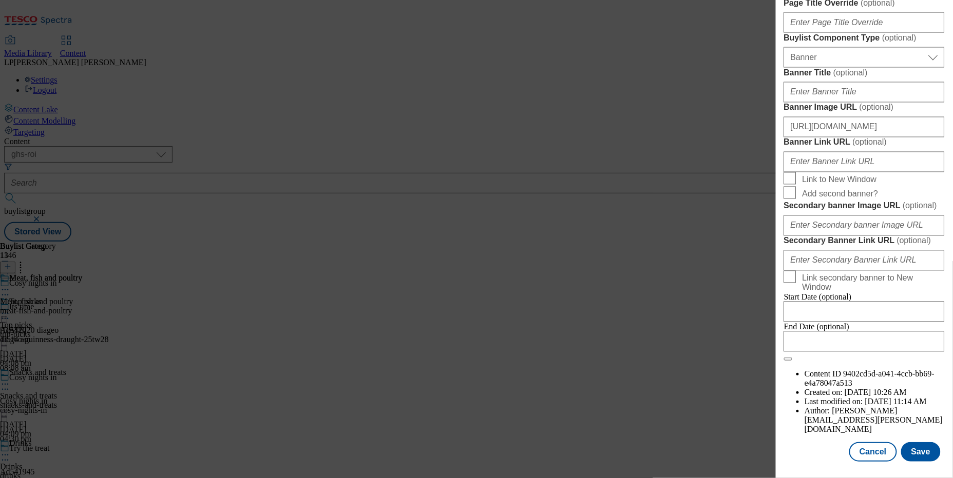
scroll to position [699, 0]
click at [853, 138] on input "https://digitalcontent.api.tesco.com/v2/media/ghs-roi/6764c740-2825-4272-bd87-8…" at bounding box center [864, 127] width 161 height 21
click at [866, 447] on button "Cancel" at bounding box center [872, 452] width 47 height 20
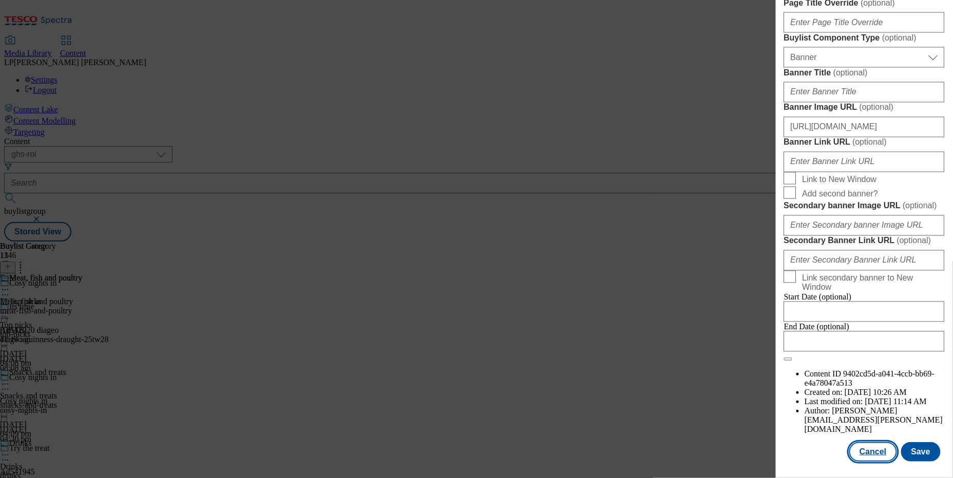
select select "evergreen"
select select "tesco"
select select "Banner"
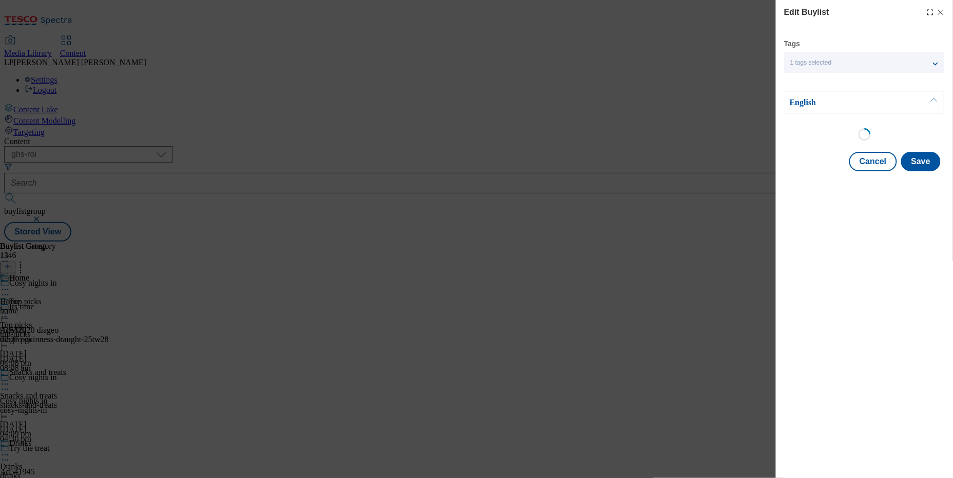
select select "evergreen"
select select "tesco"
select select "Banner"
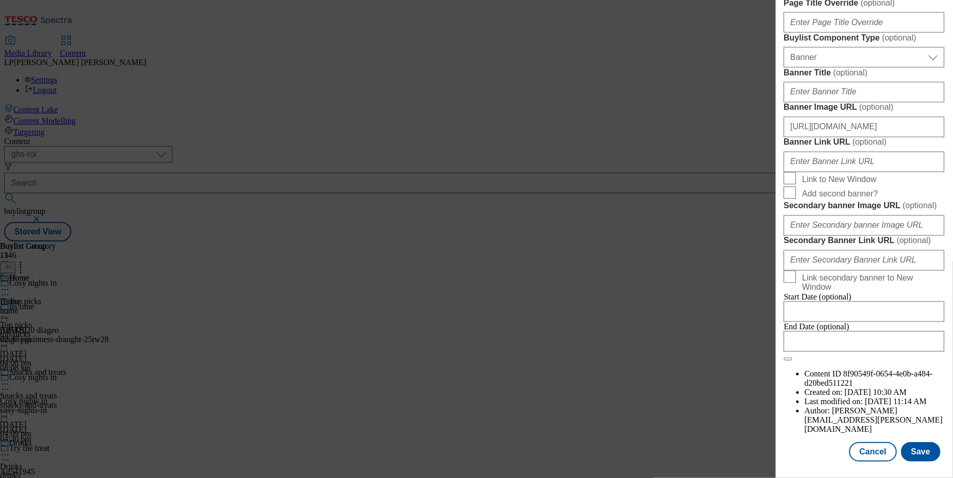
scroll to position [741, 0]
click at [854, 138] on input "https://digitalcontent.api.tesco.com/v2/media/ghs-roi/6764c740-2825-4272-bd87-8…" at bounding box center [864, 127] width 161 height 21
click at [871, 138] on input "https://digitalcontent.api.tesco.com/v2/media/ghs-roi/6764c740-2825-4272-bd87-8…" at bounding box center [864, 127] width 161 height 21
drag, startPoint x: 833, startPoint y: 340, endPoint x: 960, endPoint y: 339, distance: 127.3
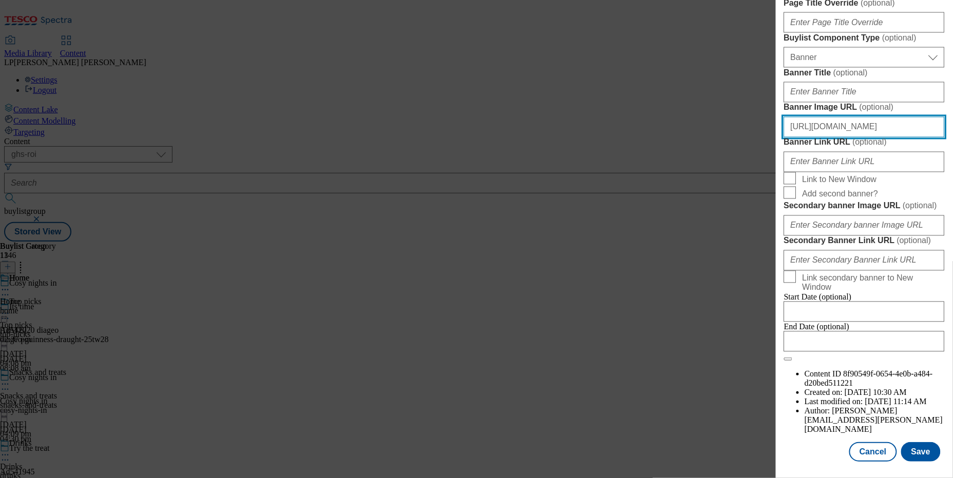
click at [952, 246] on html "Icons icon_account icon_add icon_backward_link icon_basket icon_benefits icon_c…" at bounding box center [476, 123] width 953 height 246
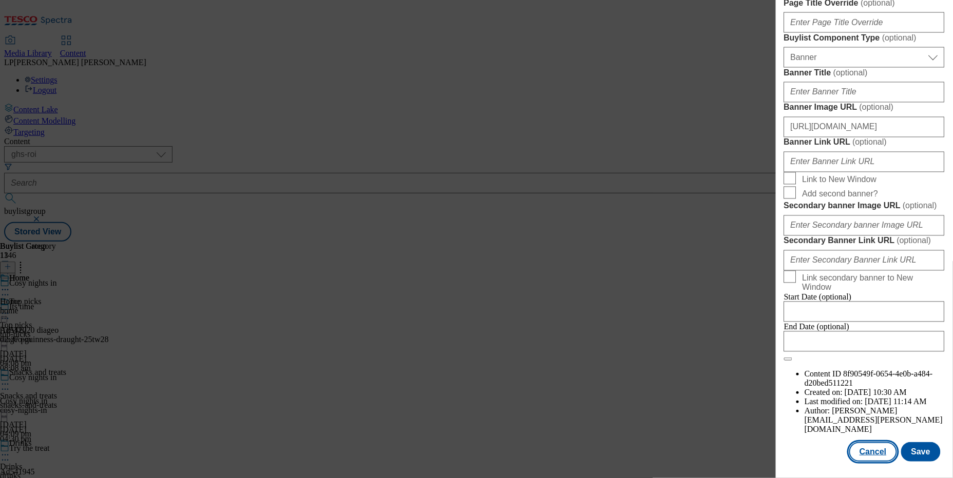
click at [871, 446] on button "Cancel" at bounding box center [872, 452] width 47 height 20
select select "evergreen"
select select "tesco"
select select "Banner"
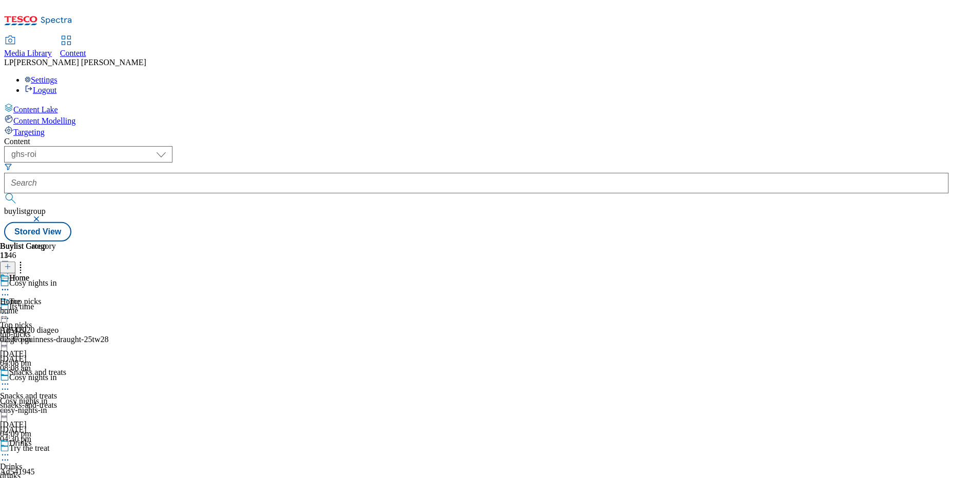
scroll to position [1068, 0]
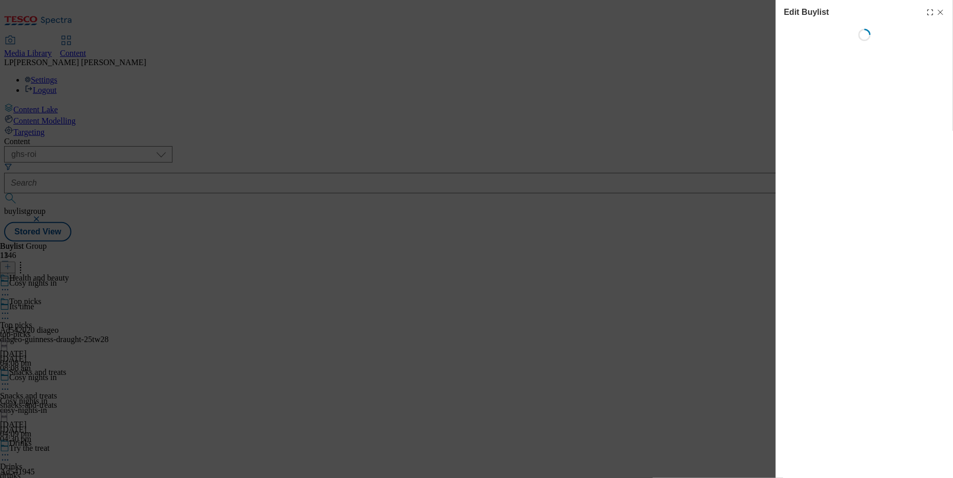
select select "evergreen"
select select "Banner"
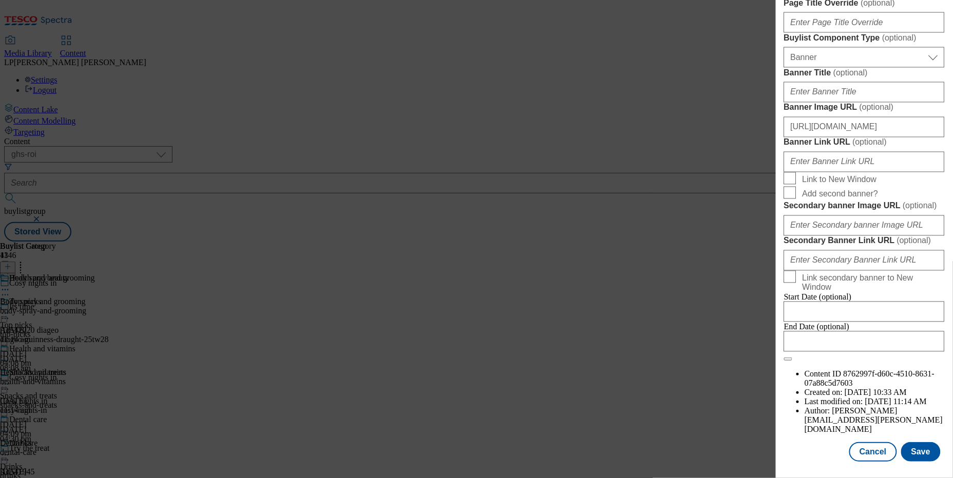
scroll to position [1021, 0]
click at [872, 453] on button "Cancel" at bounding box center [872, 452] width 47 height 20
select select "evergreen"
select select "Banner"
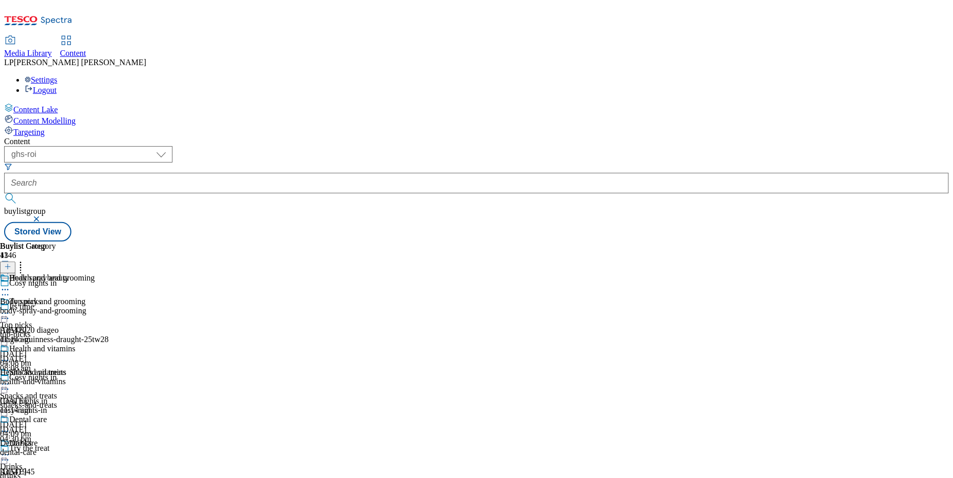
scroll to position [631, 0]
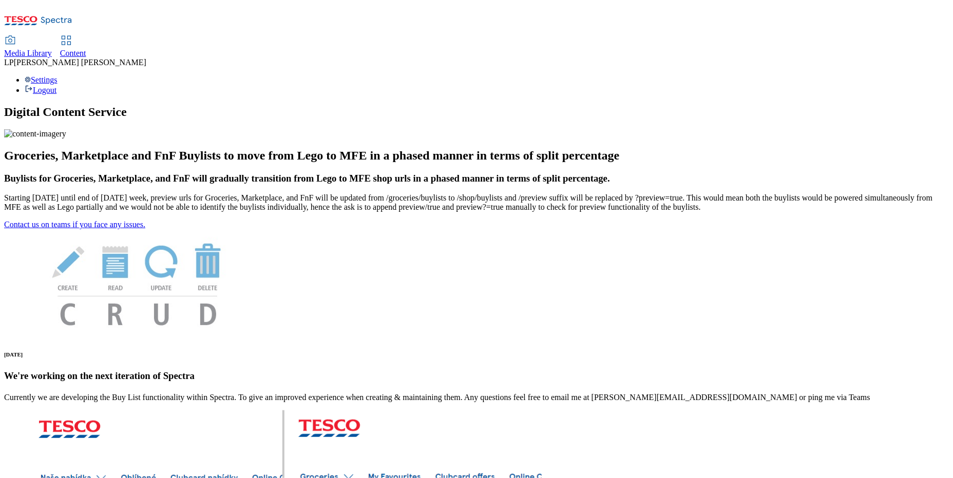
click at [86, 49] on div "Content" at bounding box center [73, 53] width 26 height 9
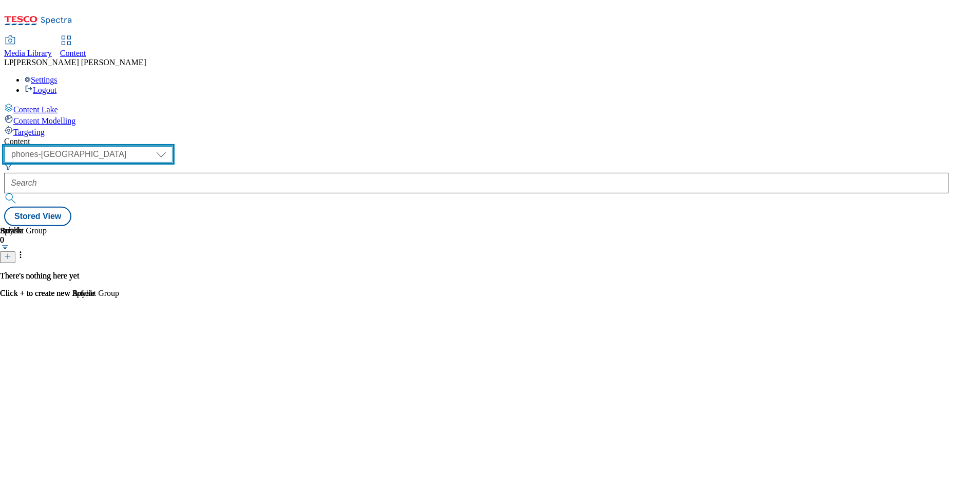
click at [170, 146] on select "dotcom-cz dotcom-hu dotcom-sk fnf-uk ghs-roi ghs-uk group-comms ighs-cz ighs-hu…" at bounding box center [88, 154] width 168 height 16
select select "ghs-roi"
click at [133, 146] on select "dotcom-cz dotcom-hu dotcom-sk fnf-uk ghs-roi ghs-uk group-comms ighs-cz ighs-hu…" at bounding box center [88, 154] width 168 height 16
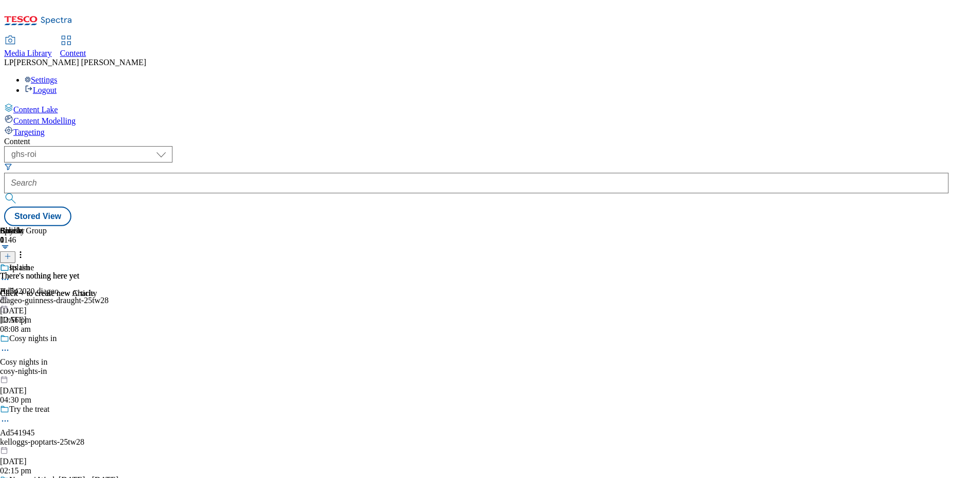
click at [52, 49] on div "Media Library" at bounding box center [28, 53] width 48 height 9
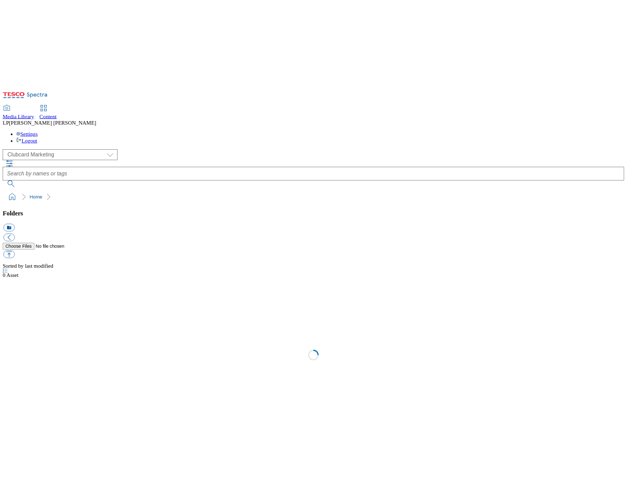
scroll to position [1, 0]
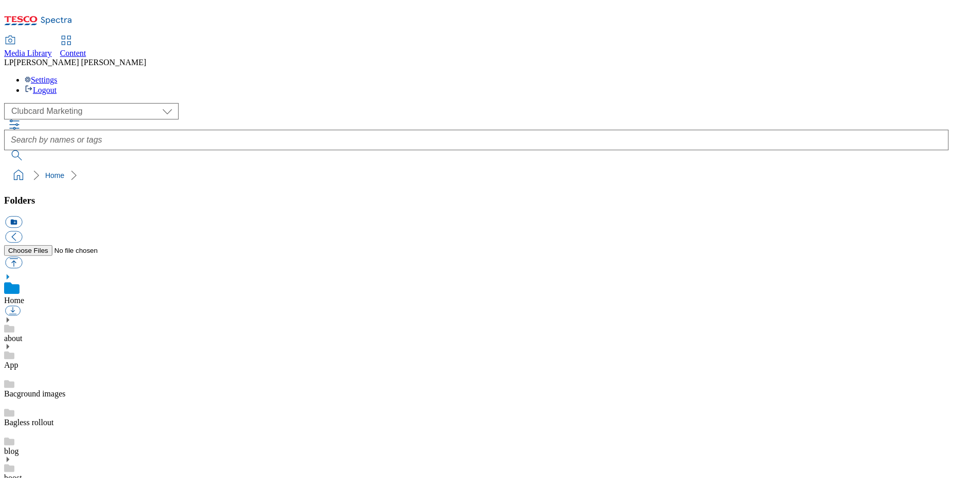
click at [82, 103] on div "( optional ) Clubcard Marketing Demo Dotcom UK Emails GHS Marketing UK GHS Prod…" at bounding box center [476, 111] width 944 height 16
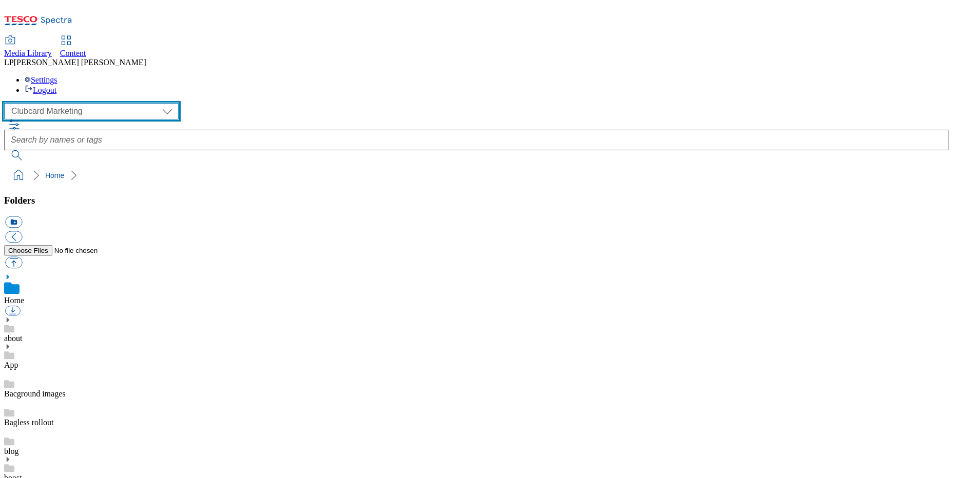
click at [79, 103] on select "Clubcard Marketing Demo Dotcom UK Emails GHS Marketing UK GHS Product UK GHS RO…" at bounding box center [91, 111] width 175 height 16
select select "flare-ghs-roi"
click at [7, 103] on select "Clubcard Marketing Demo Dotcom UK Emails GHS Marketing UK GHS Product UK GHS RO…" at bounding box center [91, 111] width 175 height 16
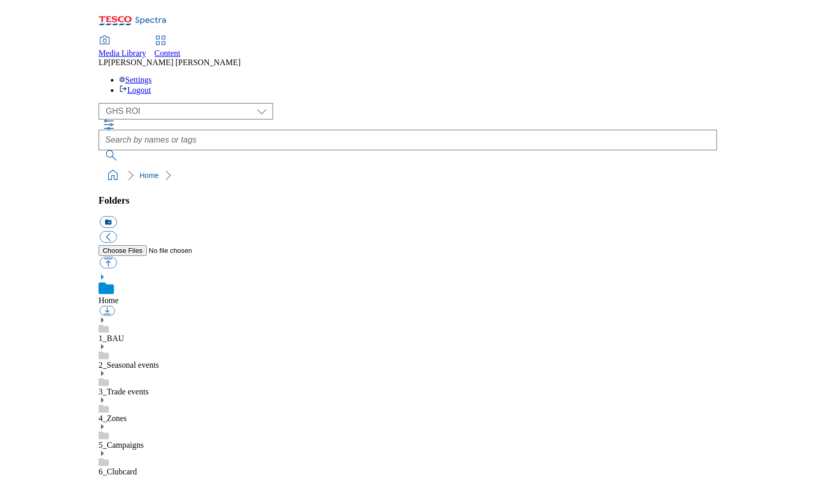
scroll to position [57, 0]
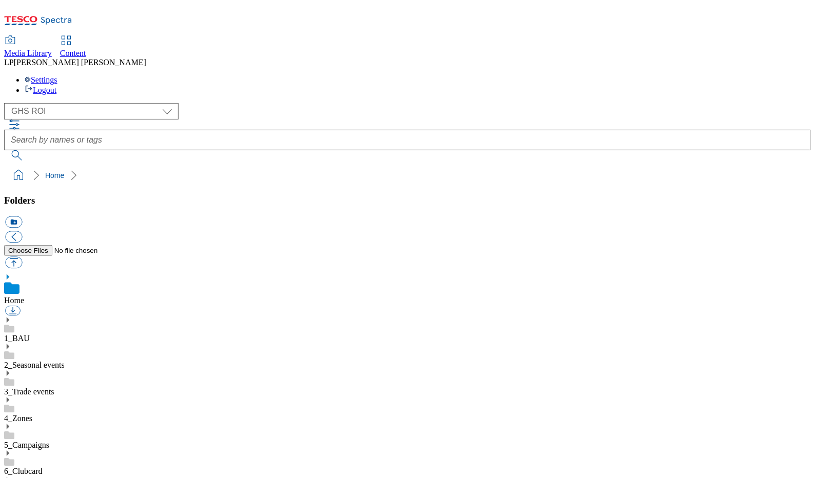
scroll to position [0, 0]
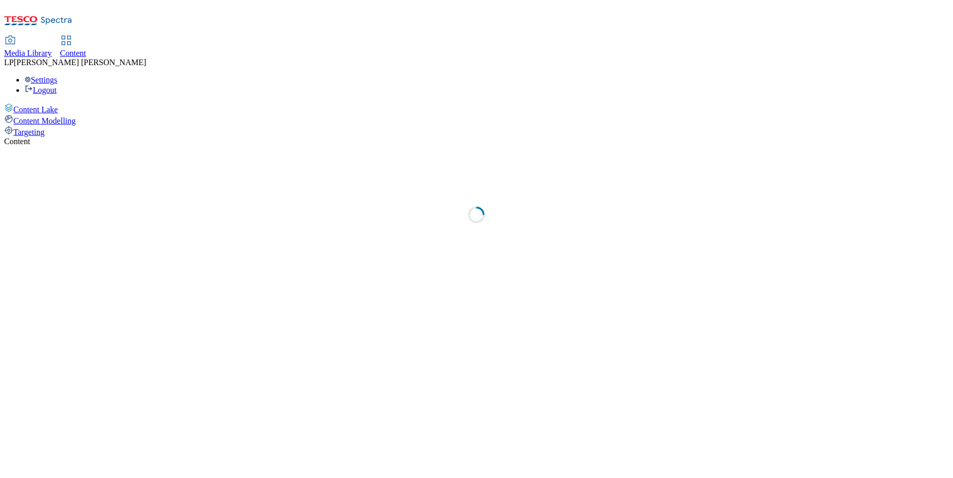
select select "ghs-roi"
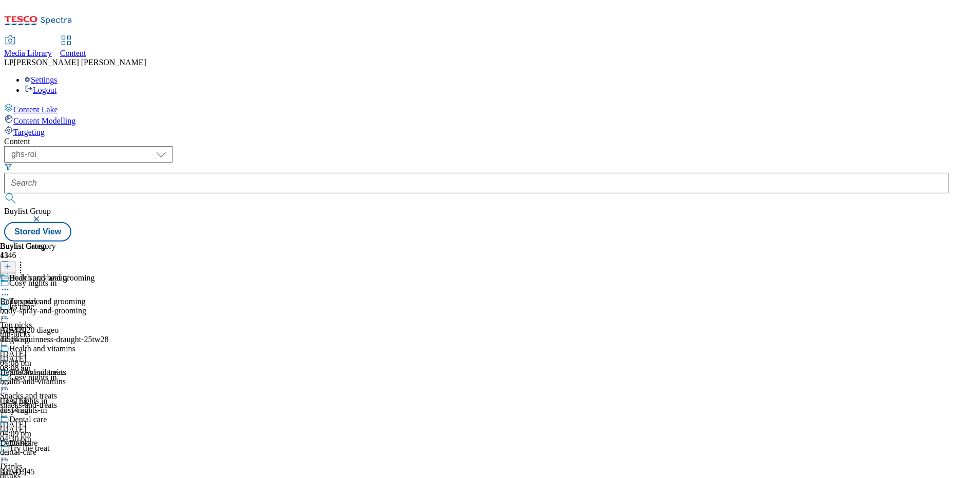
scroll to position [596, 0]
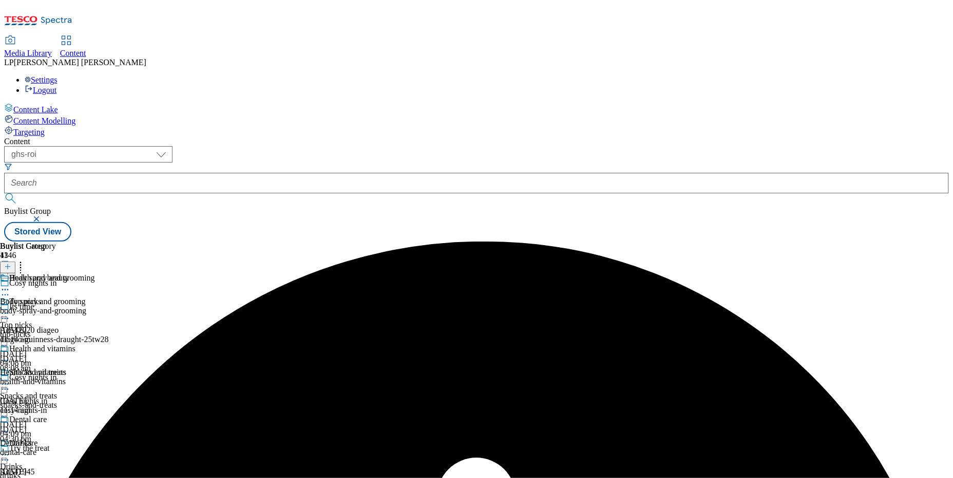
click at [676, 137] on div "Content ( optional ) dotcom-cz dotcom-hu dotcom-sk fnf-uk ghs-roi ghs-uk group-…" at bounding box center [476, 189] width 944 height 105
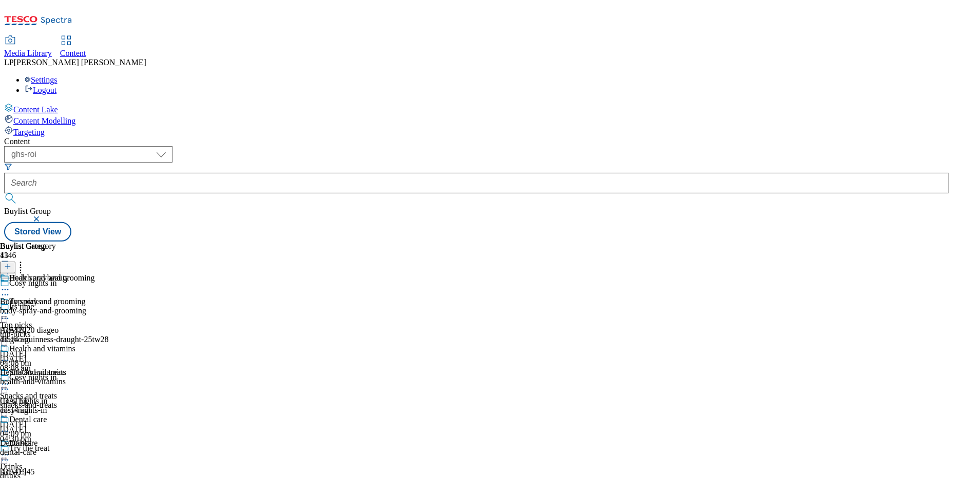
scroll to position [537, 0]
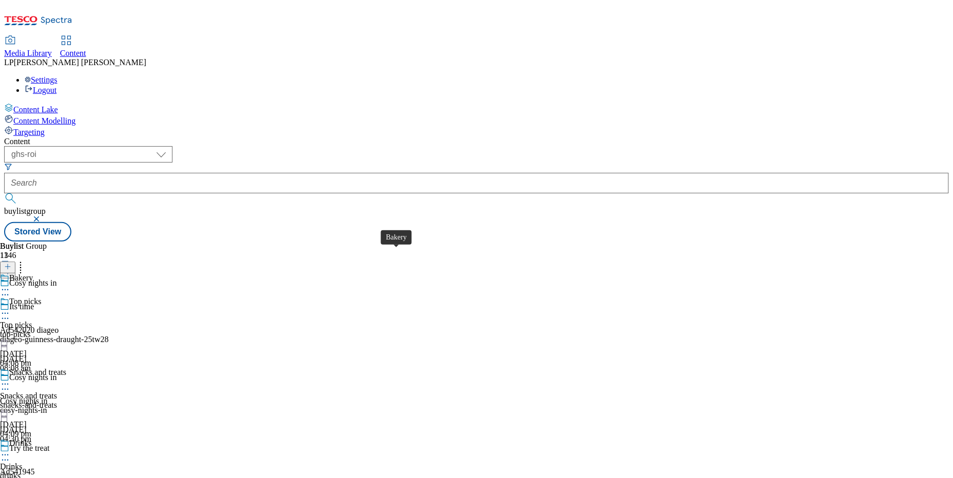
click at [56, 306] on div "Bakery" at bounding box center [28, 310] width 56 height 9
click at [56, 330] on div "Bakery" at bounding box center [28, 334] width 56 height 9
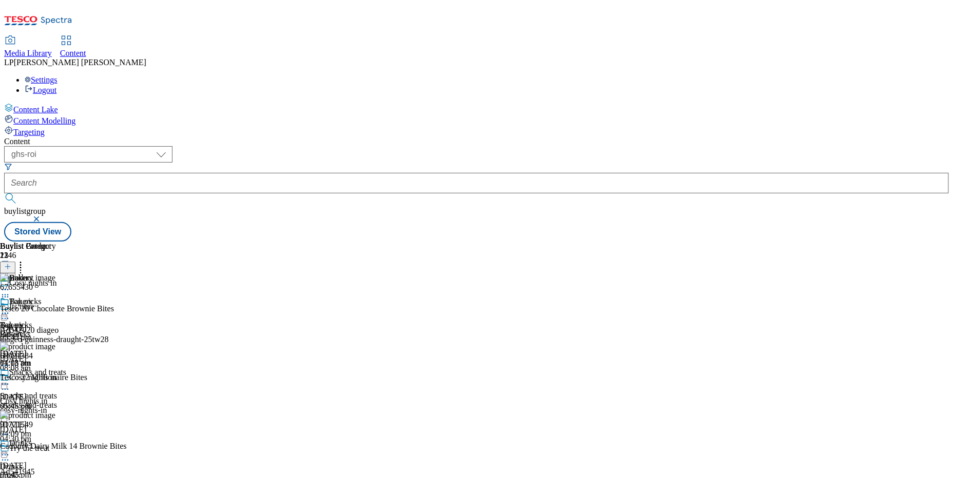
click at [10, 308] on icon at bounding box center [5, 313] width 10 height 10
click at [85, 402] on span "Open Preview Url" at bounding box center [58, 406] width 53 height 8
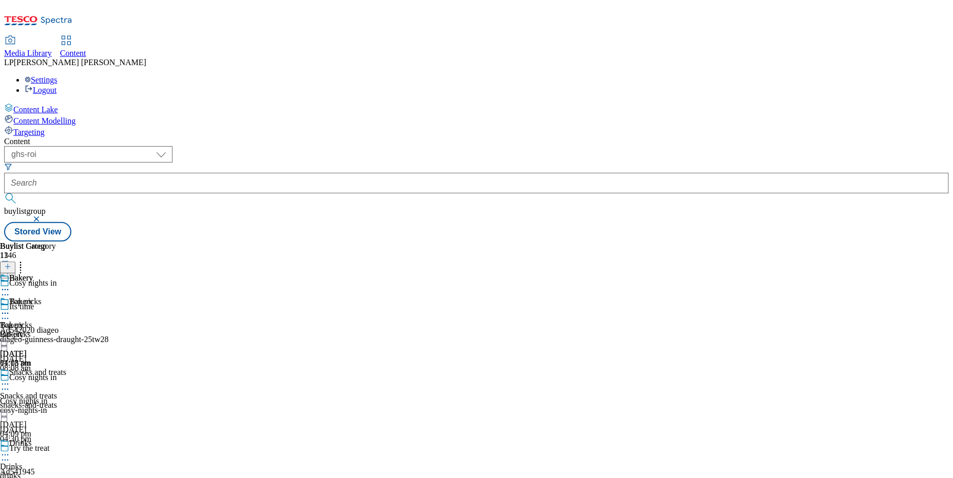
scroll to position [997, 0]
click at [486, 146] on div "( optional ) dotcom-cz dotcom-hu dotcom-sk fnf-uk ghs-roi ghs-uk group-comms ig…" at bounding box center [476, 193] width 944 height 95
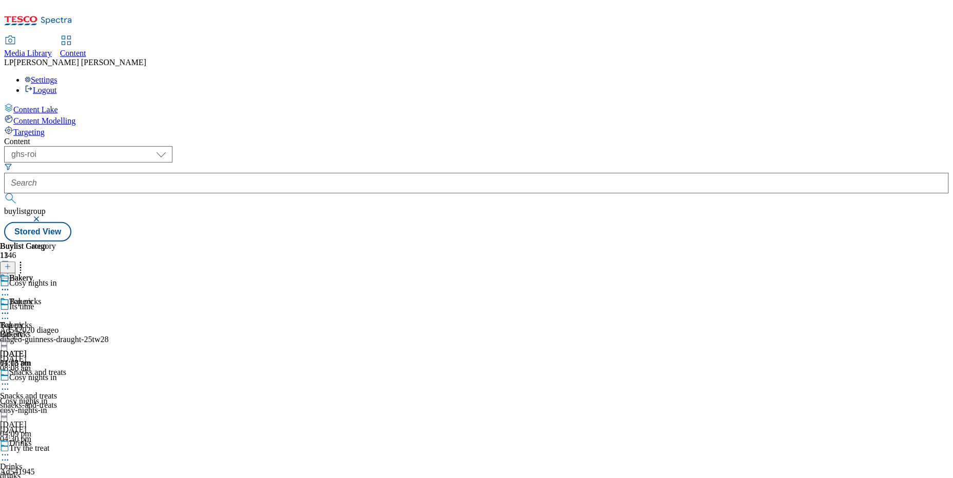
scroll to position [1111, 0]
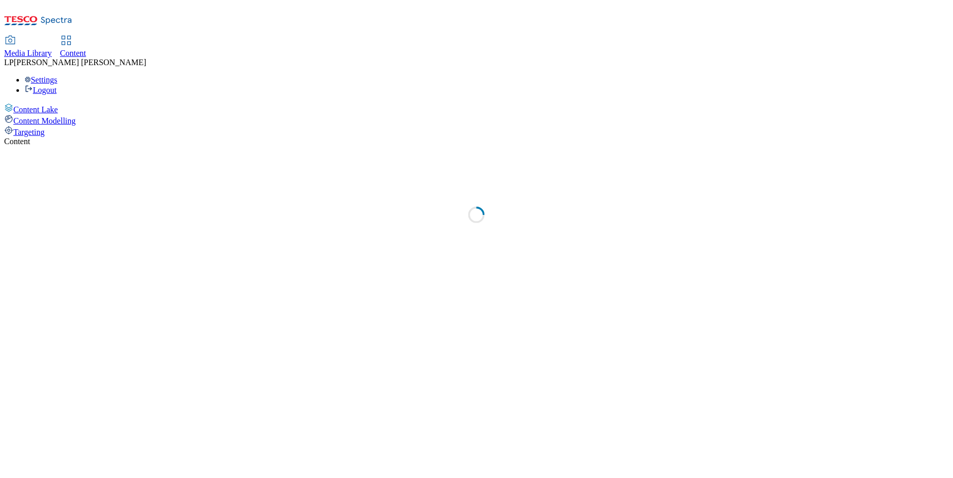
select select "ghs-roi"
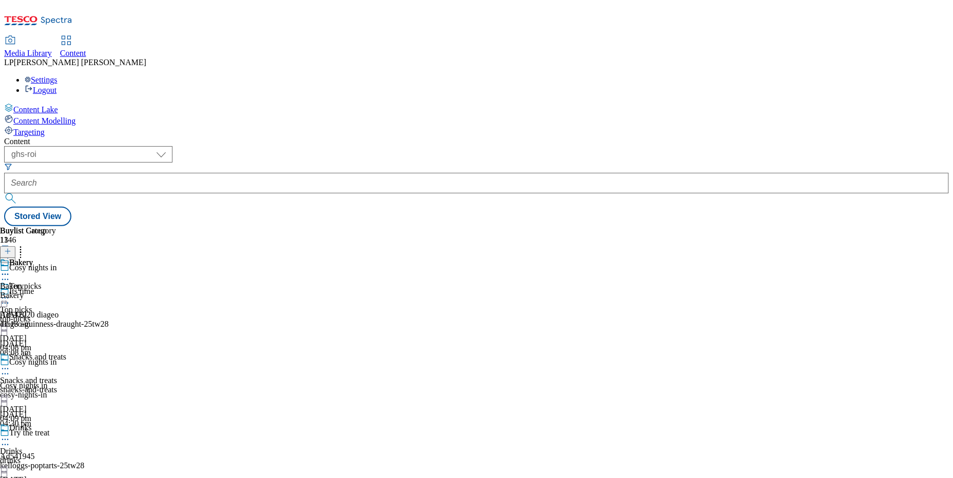
scroll to position [549, 0]
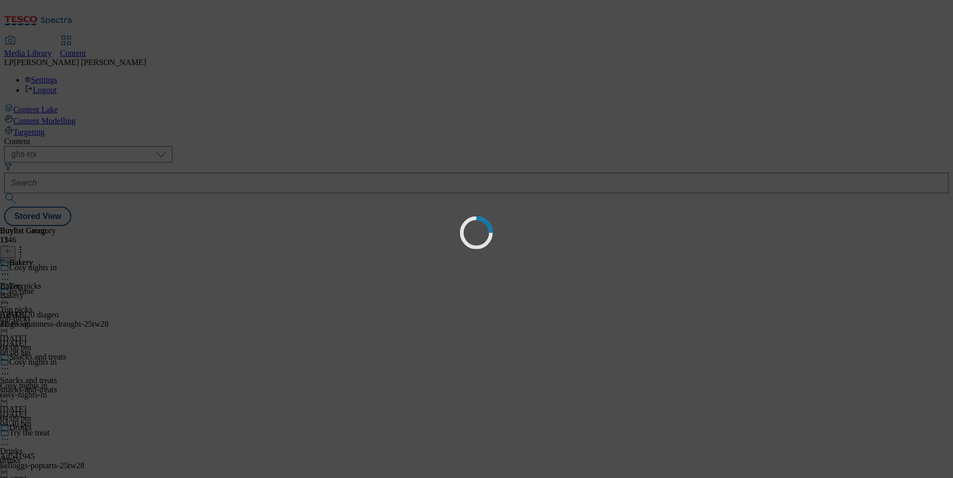
scroll to position [0, 0]
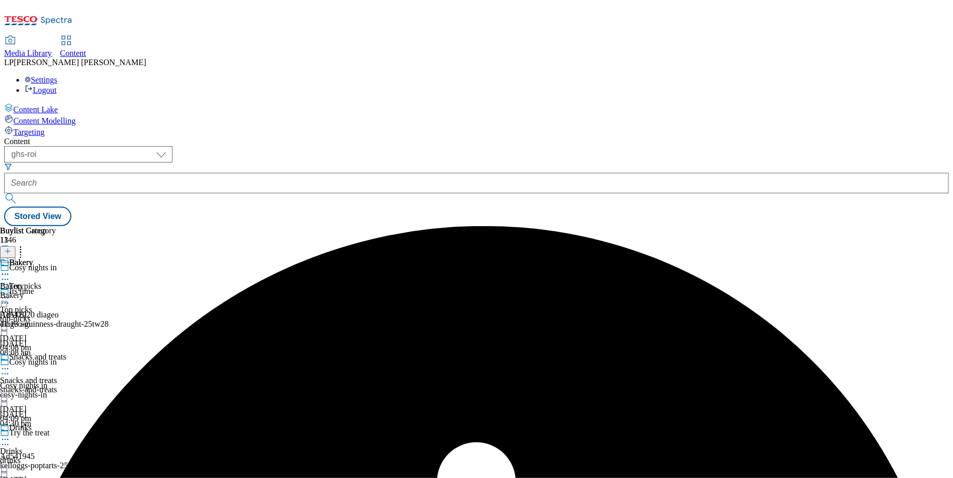
click at [56, 326] on div "Bakery Bakery Bakery 4 Sept 2025 11:13 am" at bounding box center [28, 293] width 56 height 71
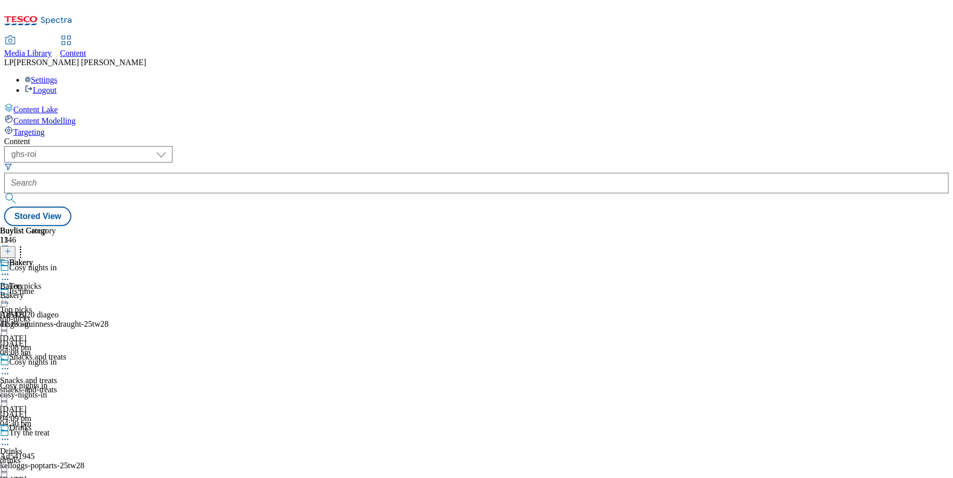
scroll to position [10, 0]
click at [10, 269] on icon at bounding box center [5, 274] width 10 height 10
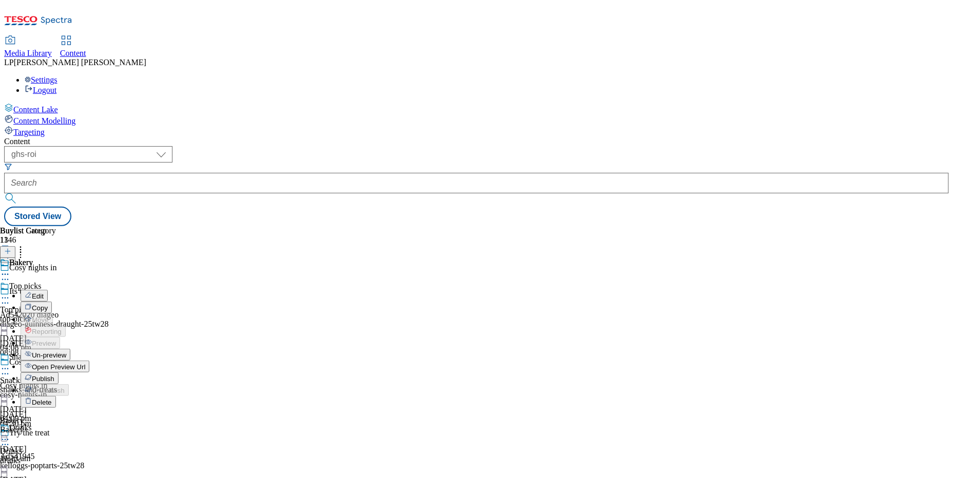
click at [89, 426] on div "Bakery" at bounding box center [44, 430] width 89 height 9
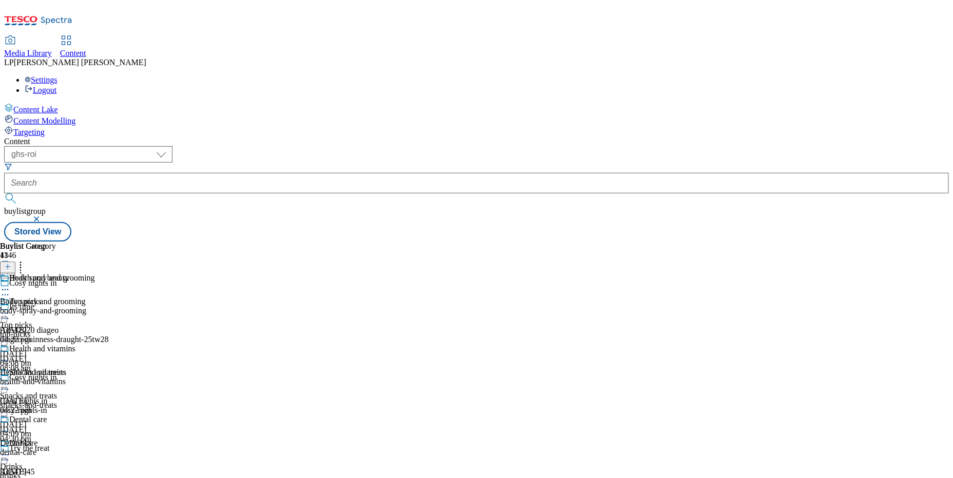
click at [10, 285] on icon at bounding box center [5, 290] width 10 height 10
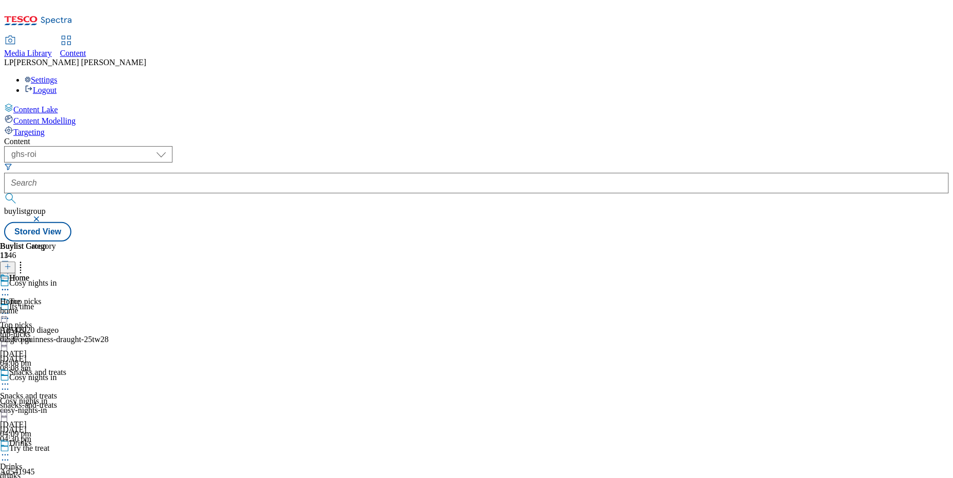
scroll to position [845, 0]
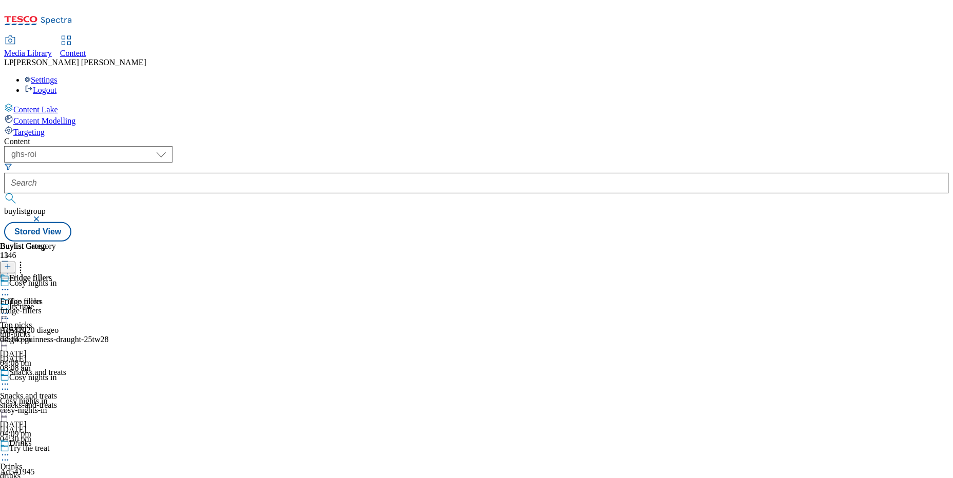
scroll to position [603, 0]
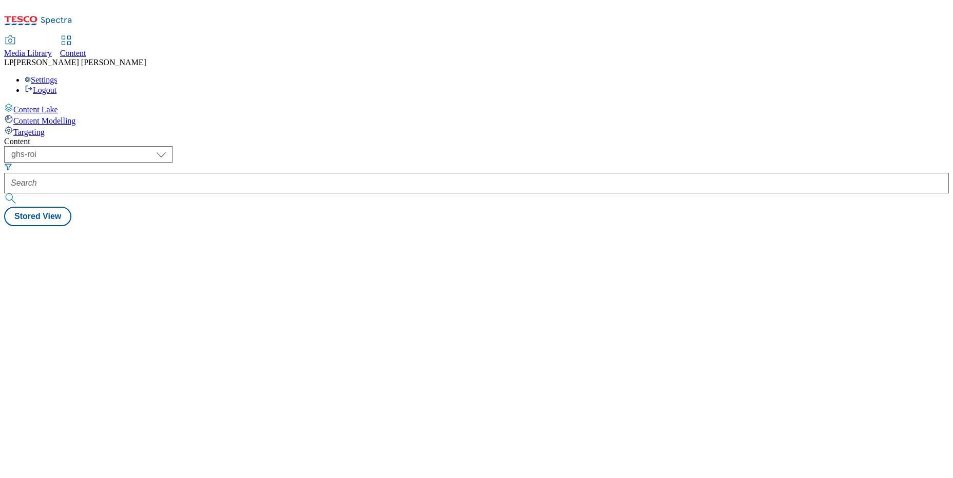
select select "ghs-roi"
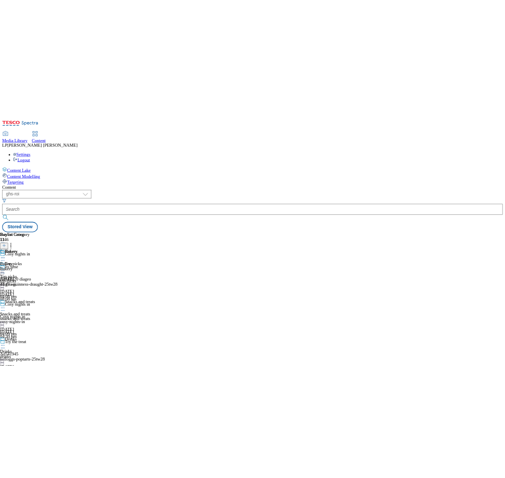
scroll to position [544, 0]
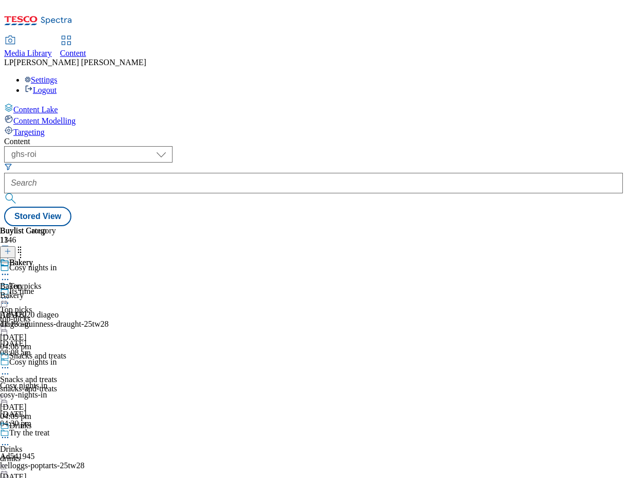
click at [10, 369] on icon at bounding box center [5, 374] width 10 height 10
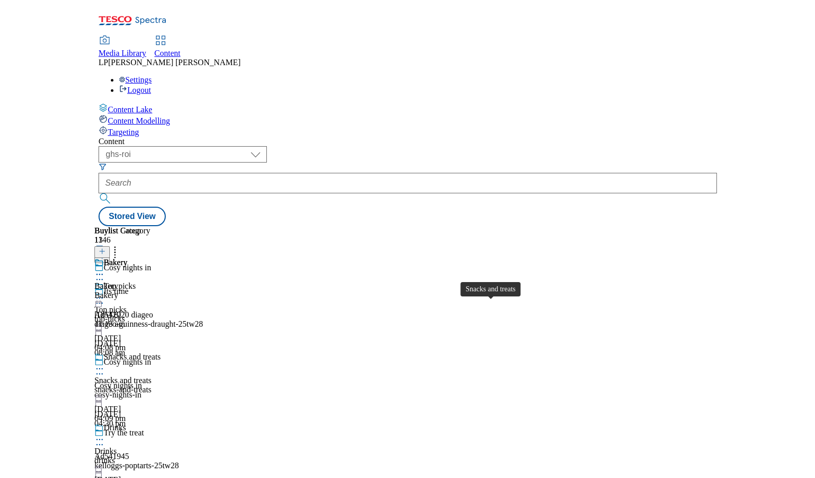
scroll to position [0, 0]
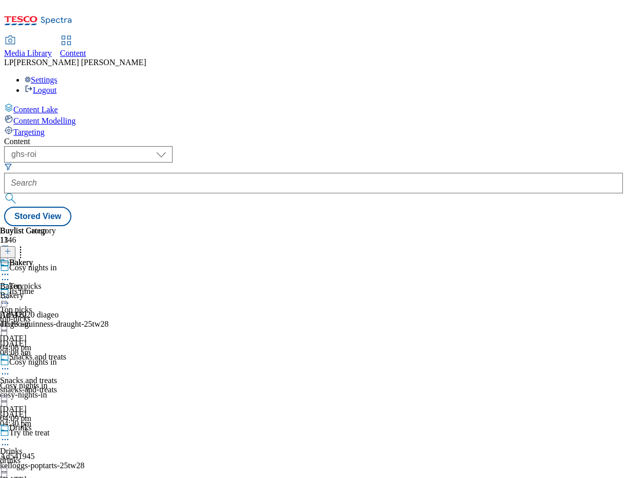
click at [6, 298] on circle at bounding box center [6, 299] width 2 height 2
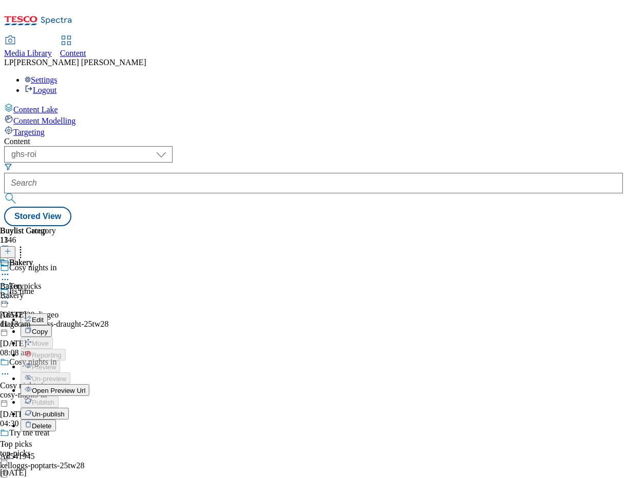
click at [85, 387] on span "Open Preview Url" at bounding box center [58, 391] width 53 height 8
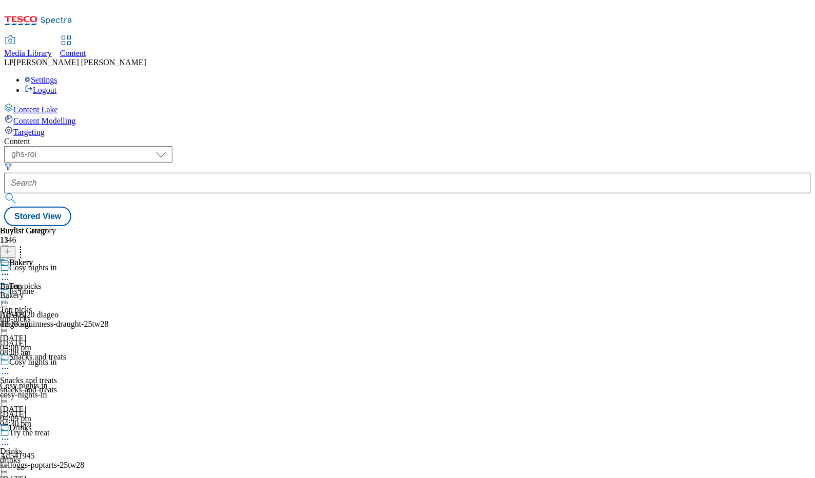
click at [82, 385] on div "snacks-and-treats" at bounding box center [41, 389] width 82 height 9
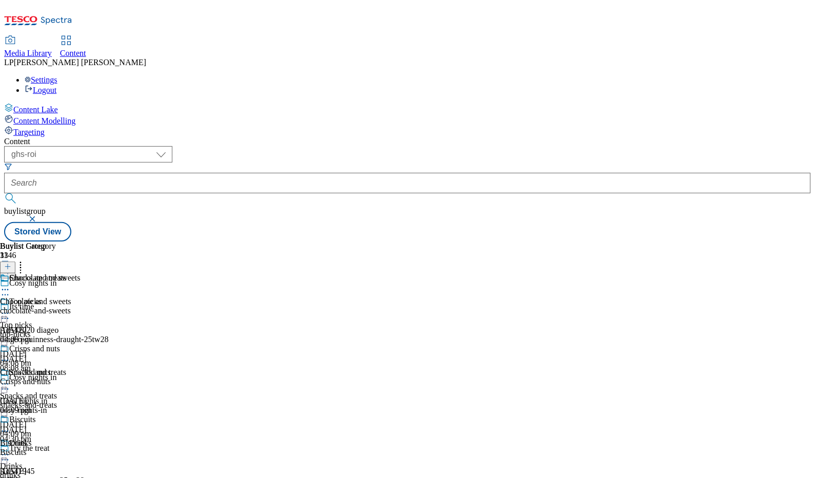
scroll to position [499, 0]
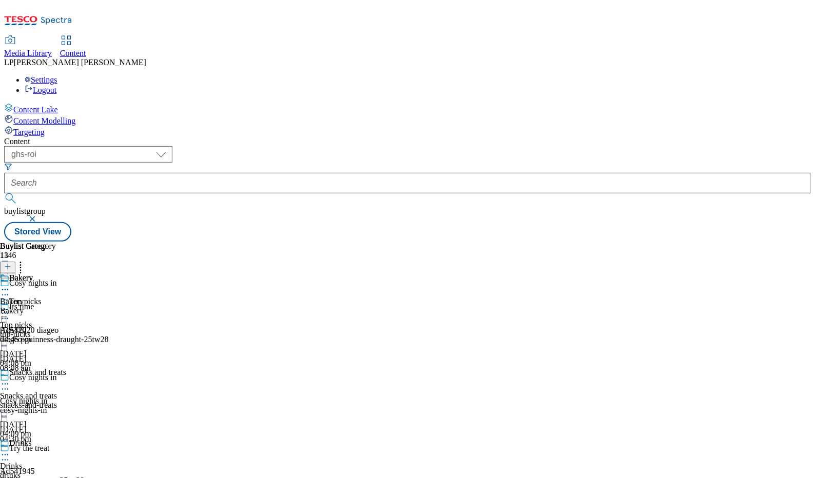
scroll to position [711, 0]
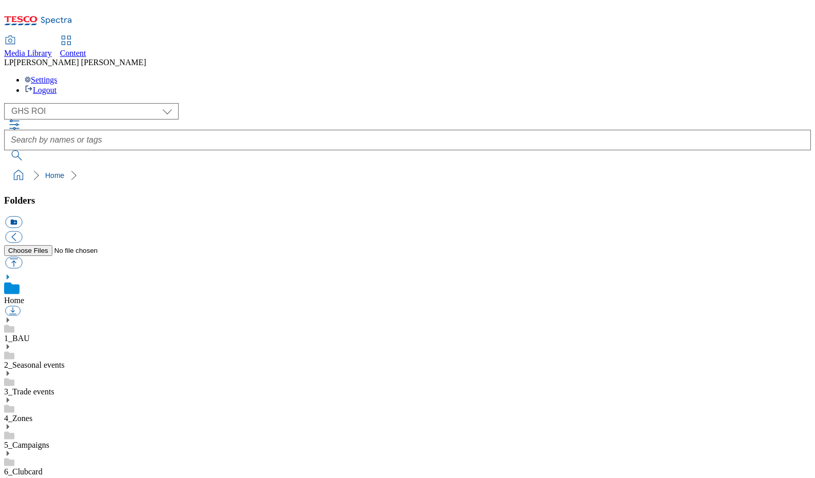
select select "flare-ghs-roi"
